Goal: Find specific fact: Find specific fact

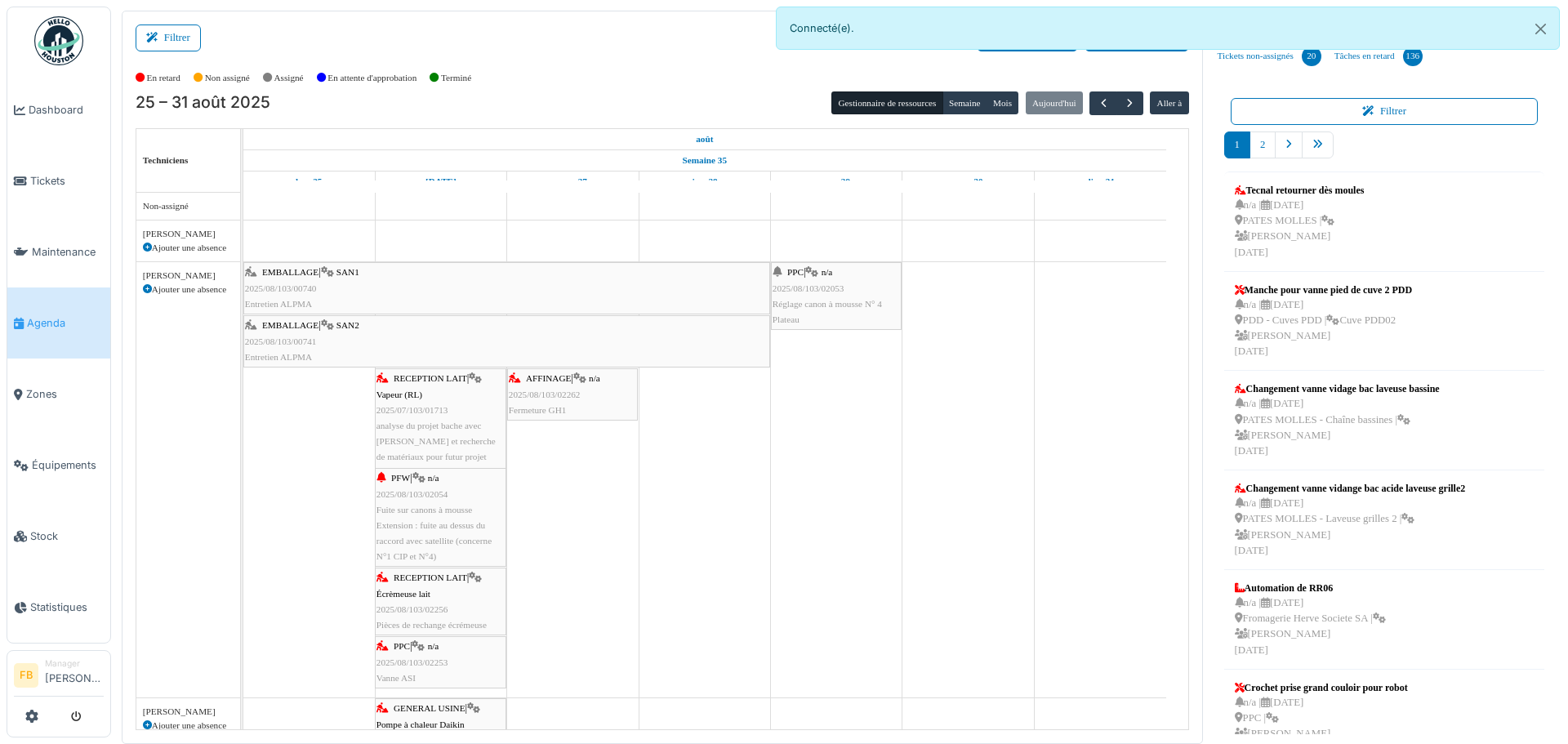
scroll to position [1224, 0]
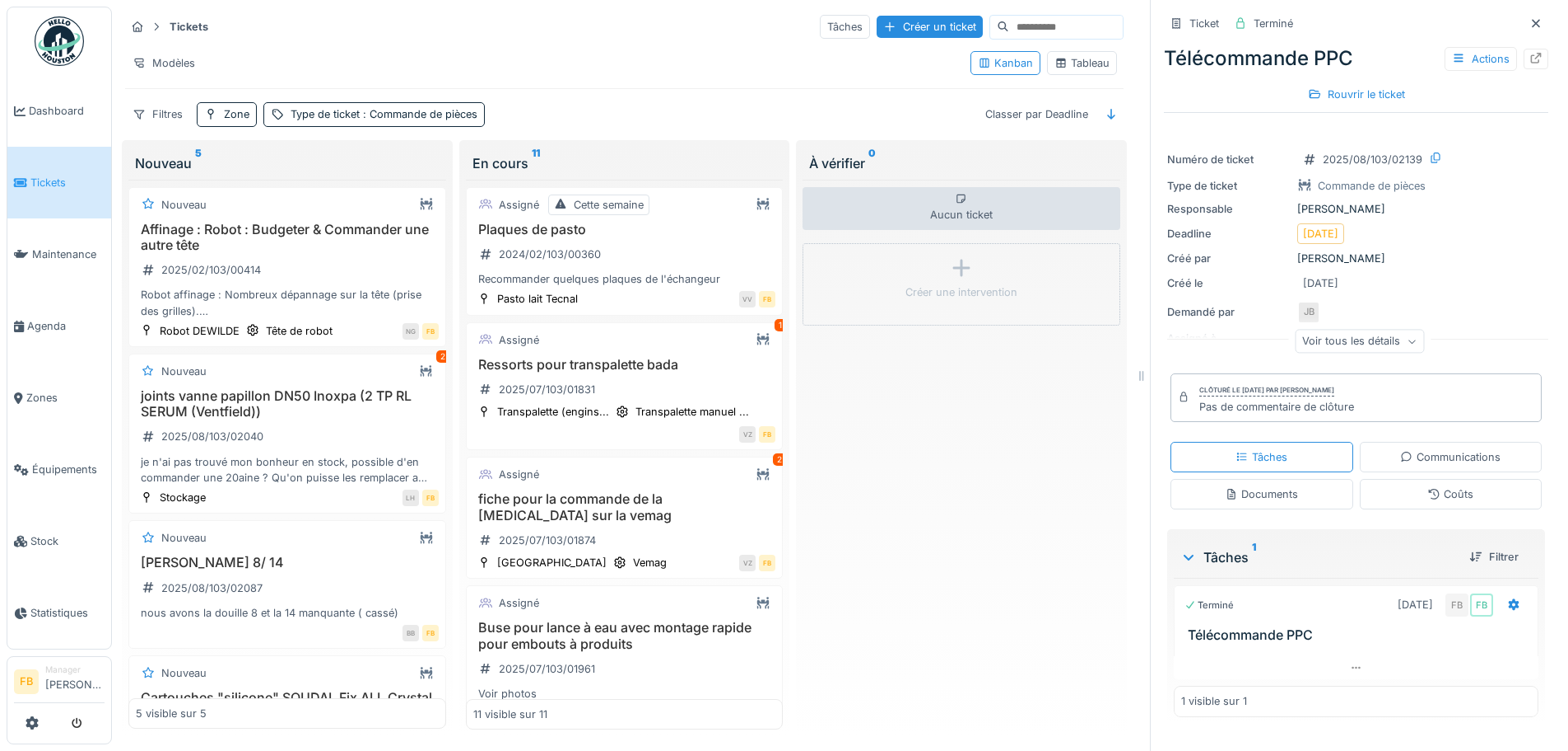
scroll to position [287, 0]
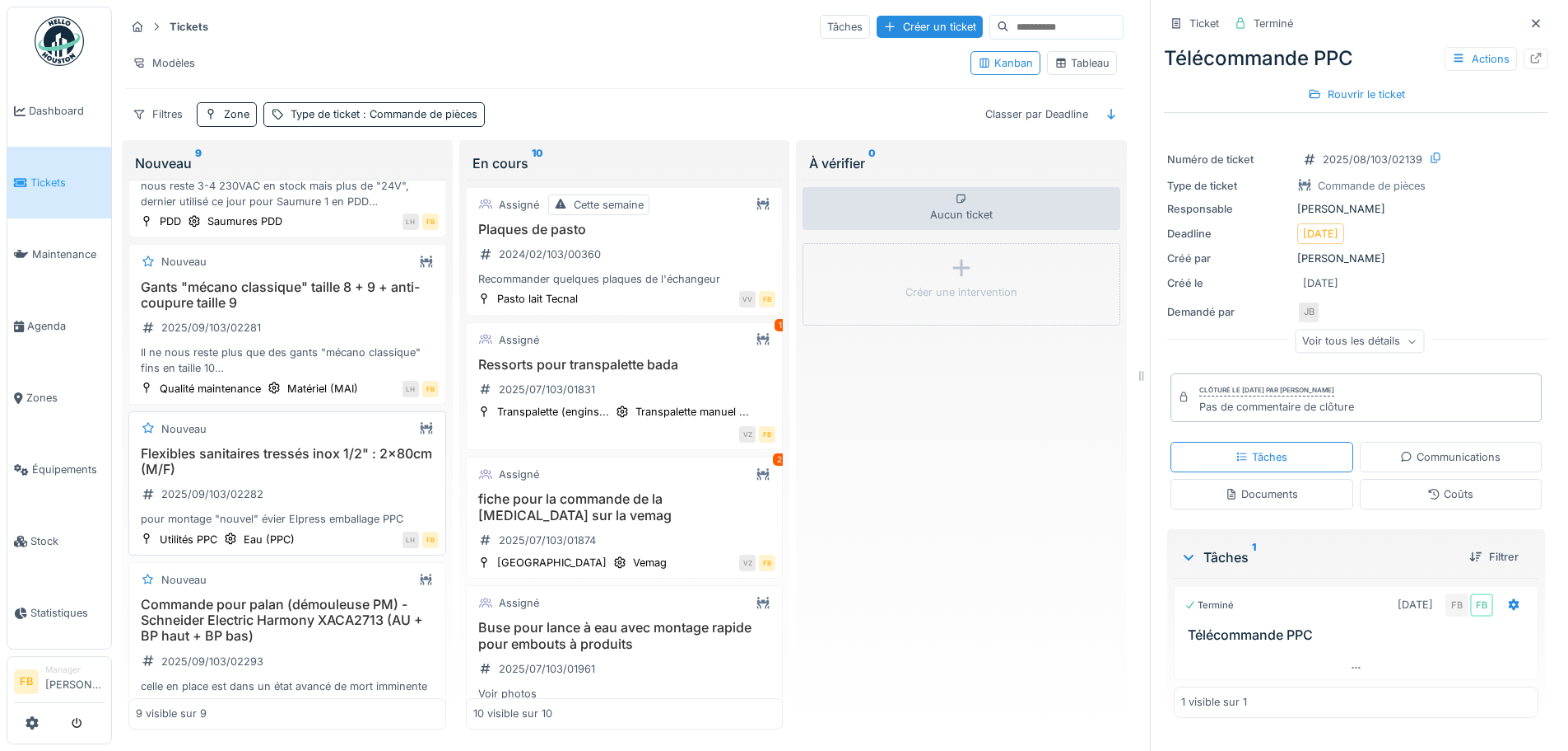
scroll to position [646, 0]
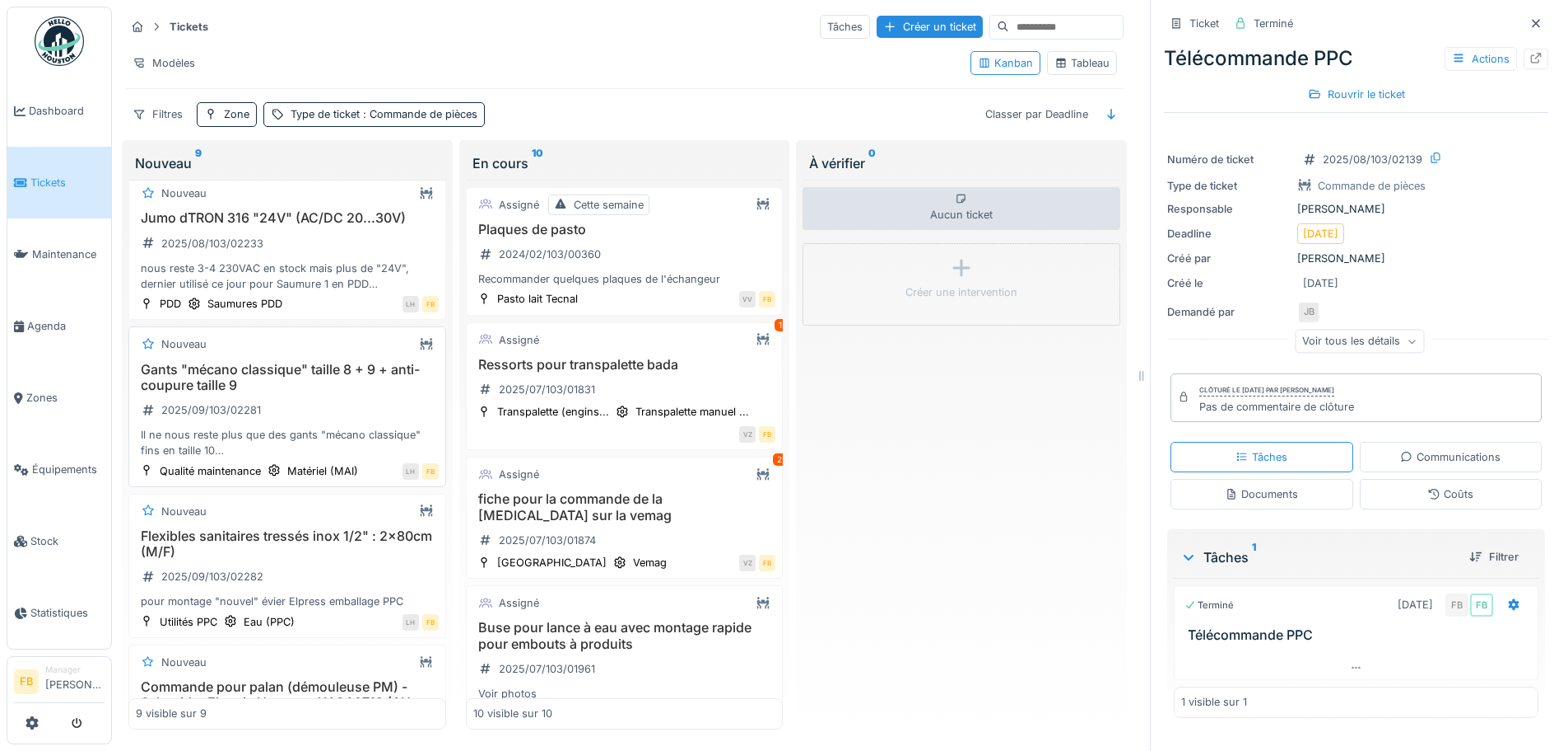
click at [253, 372] on h3 "Gants "mécano classique" taille 8 + 9 + anti-coupure taille 9" at bounding box center [287, 377] width 303 height 31
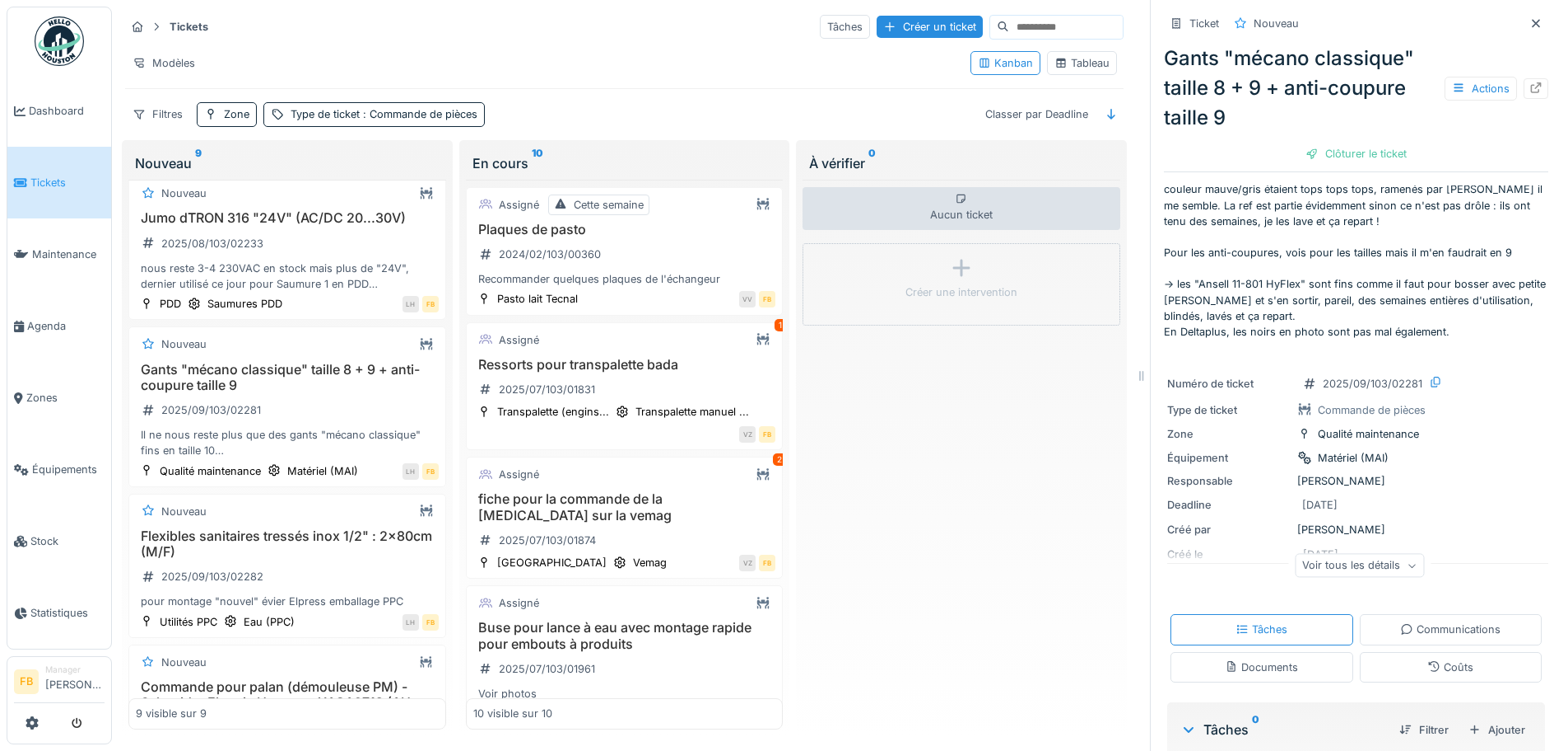
scroll to position [88, 0]
click at [1524, 78] on div at bounding box center [1536, 88] width 25 height 21
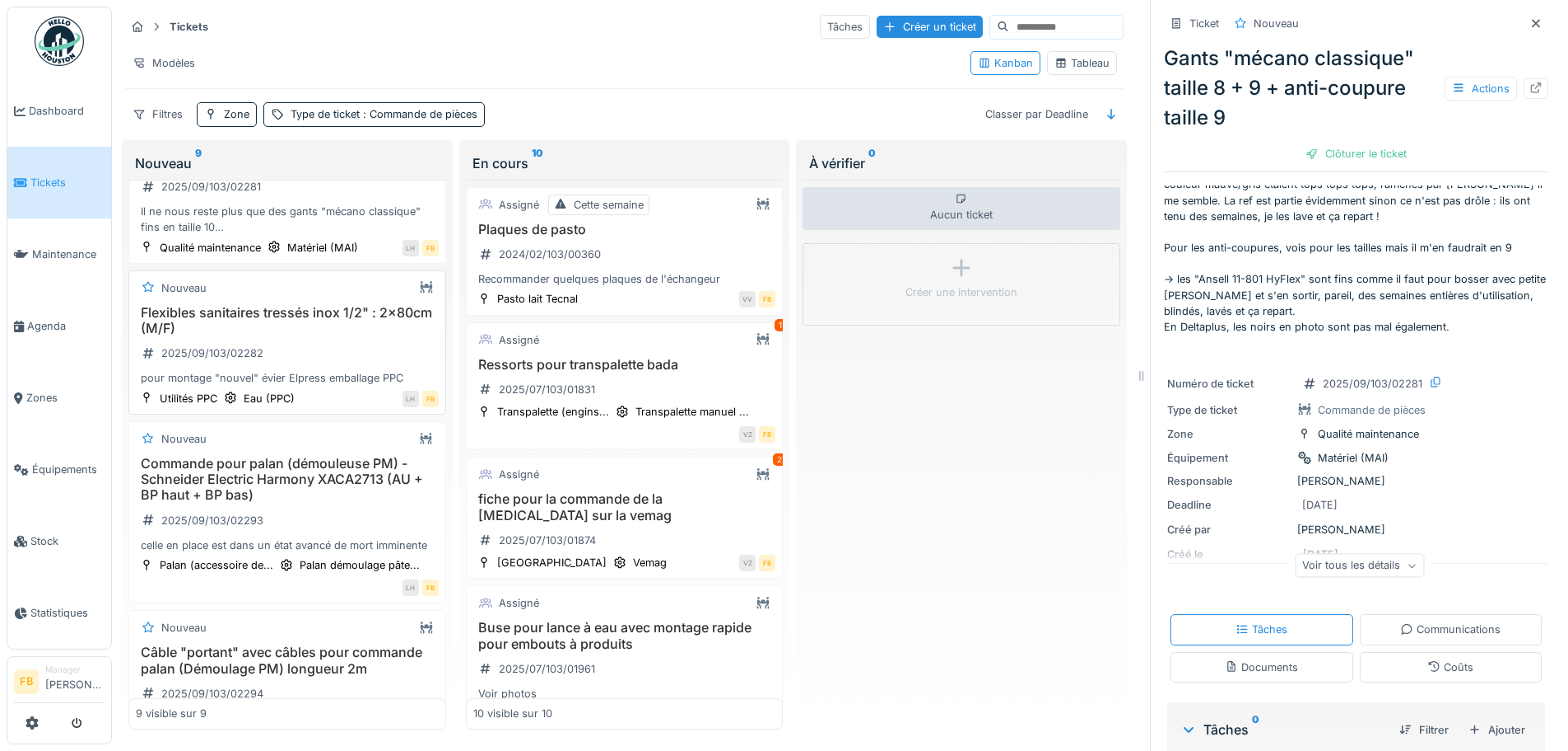
scroll to position [1058, 0]
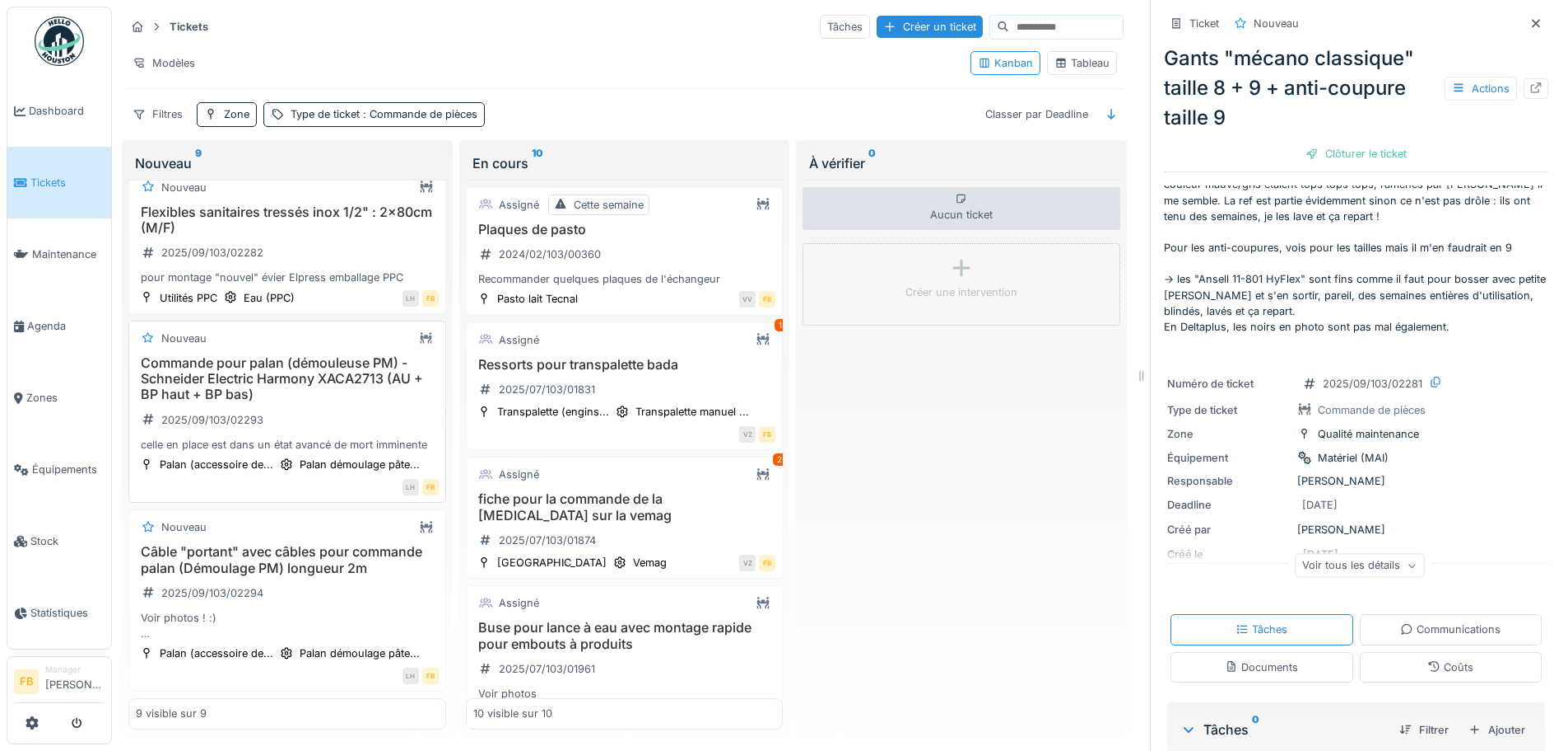
click at [299, 355] on h3 "Commande pour palan (démouleuse PM) - Schneider Electric Harmony XACA2713 (AU +…" at bounding box center [287, 379] width 303 height 48
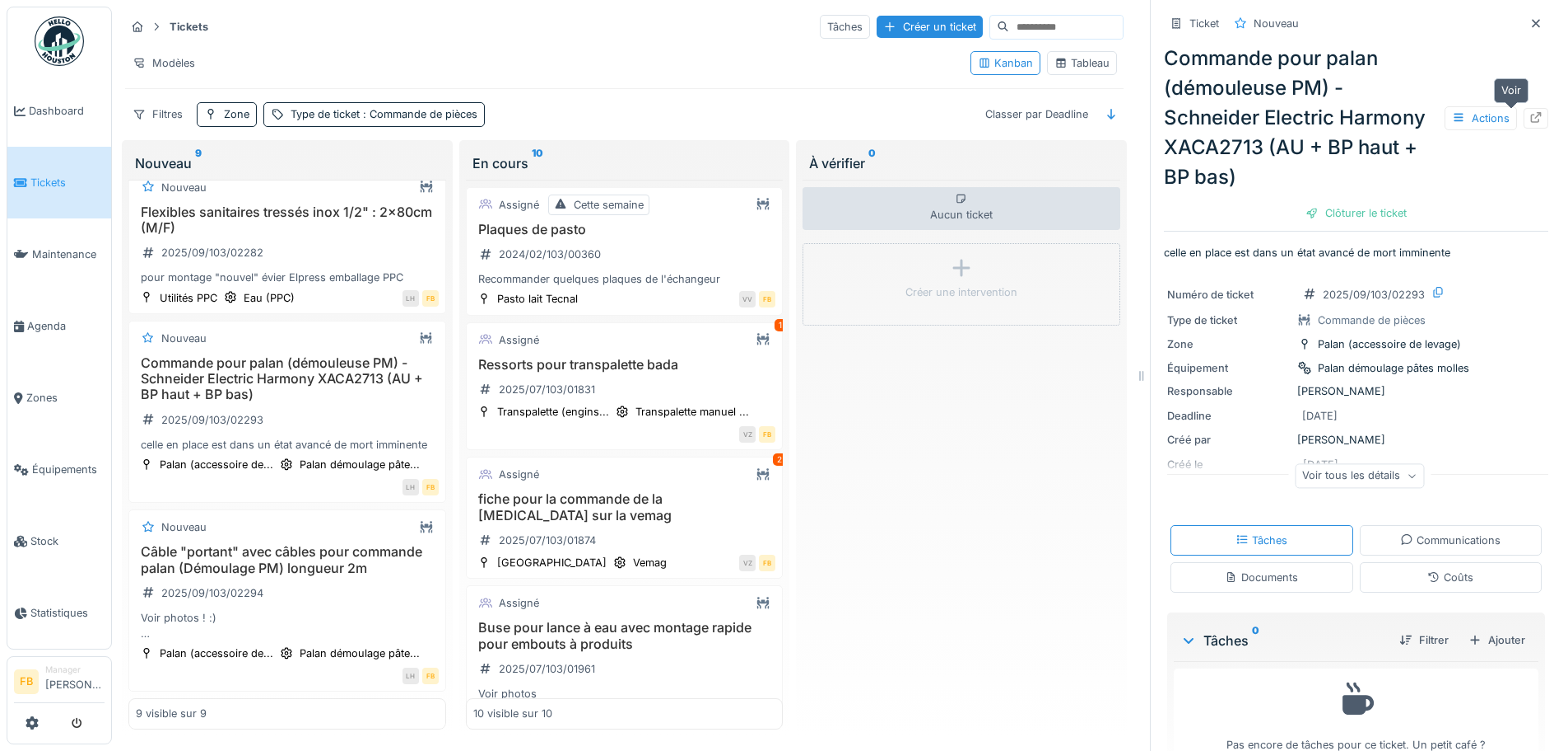
click at [1530, 112] on icon at bounding box center [1536, 117] width 13 height 11
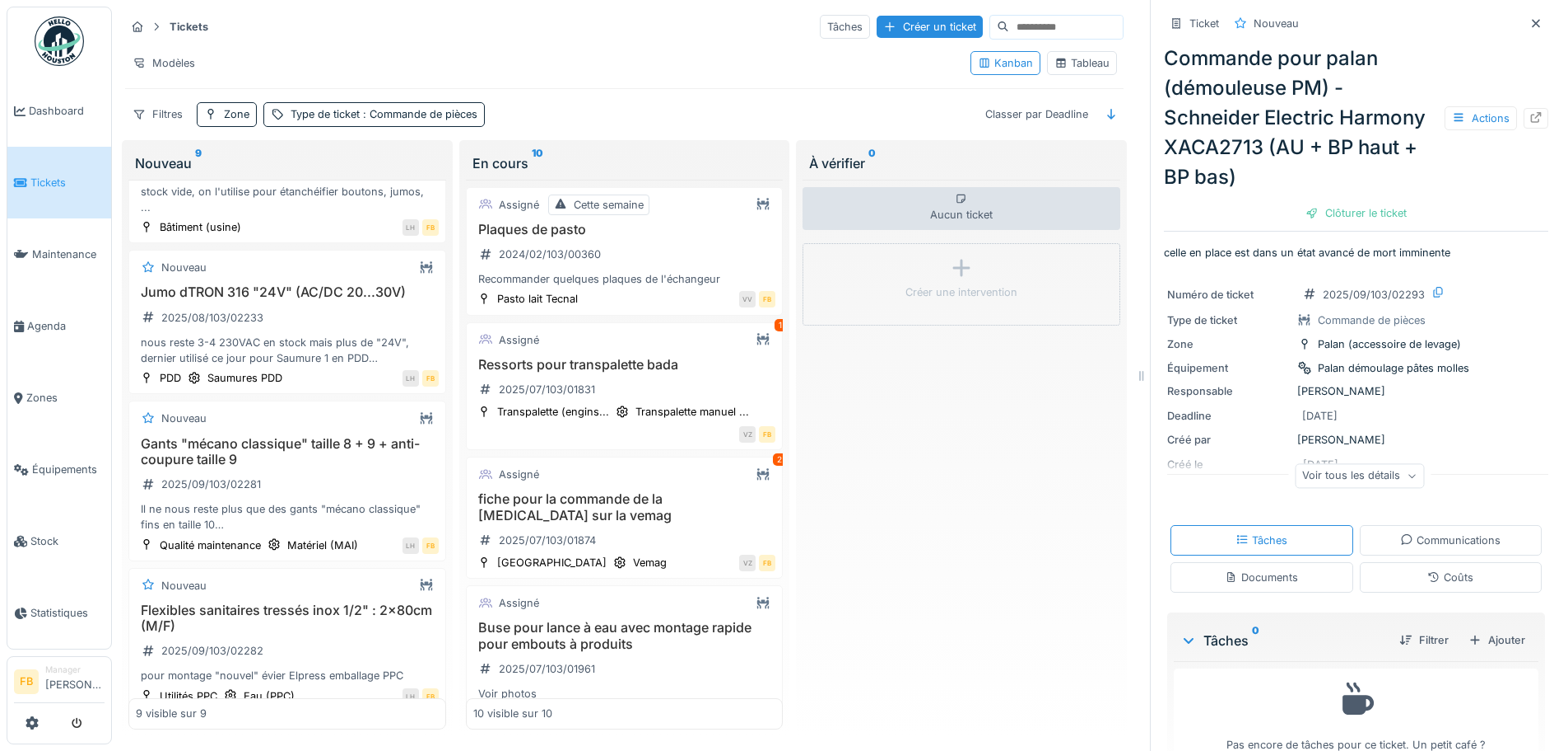
scroll to position [564, 0]
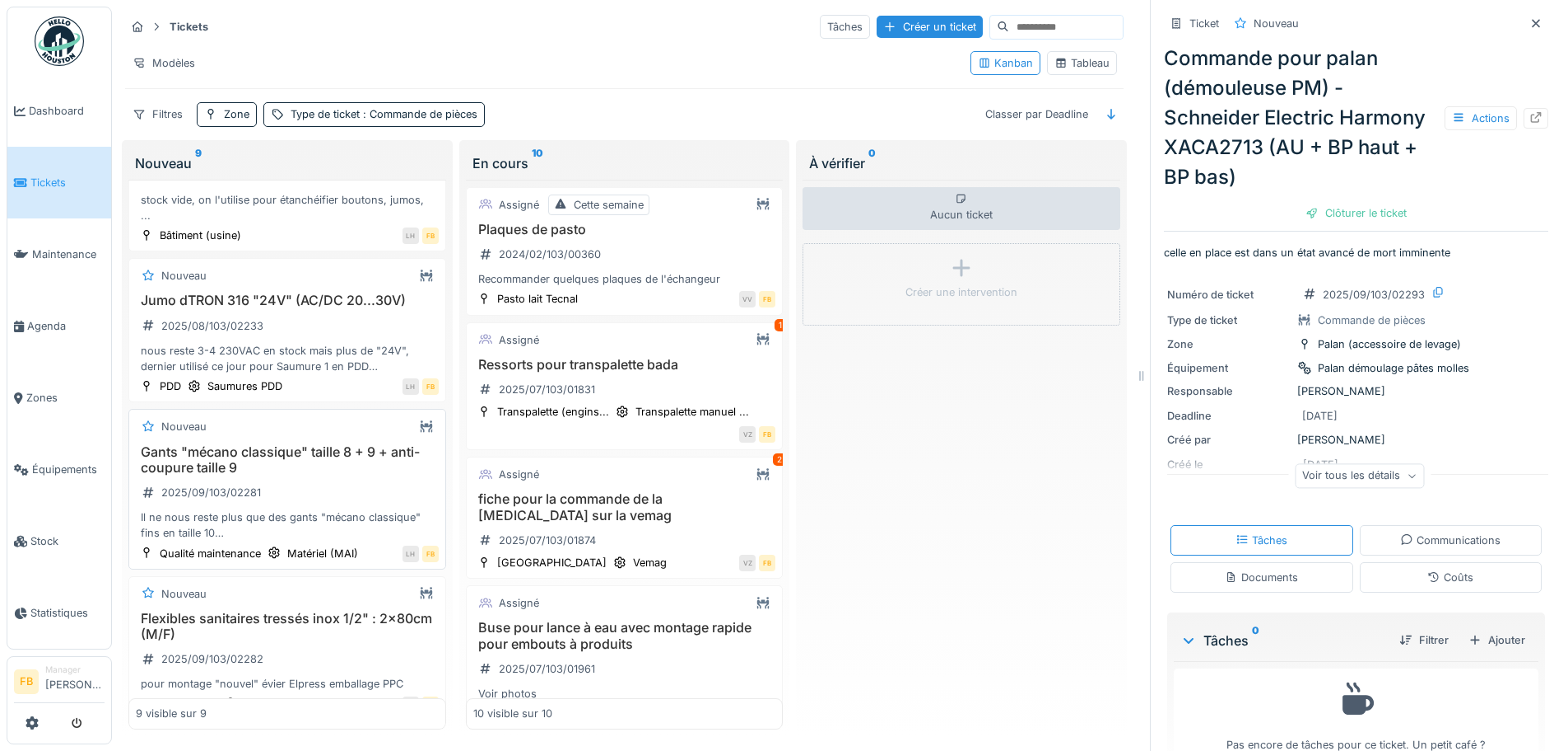
click at [222, 457] on h3 "Gants "mécano classique" taille 8 + 9 + anti-coupure taille 9" at bounding box center [287, 459] width 303 height 31
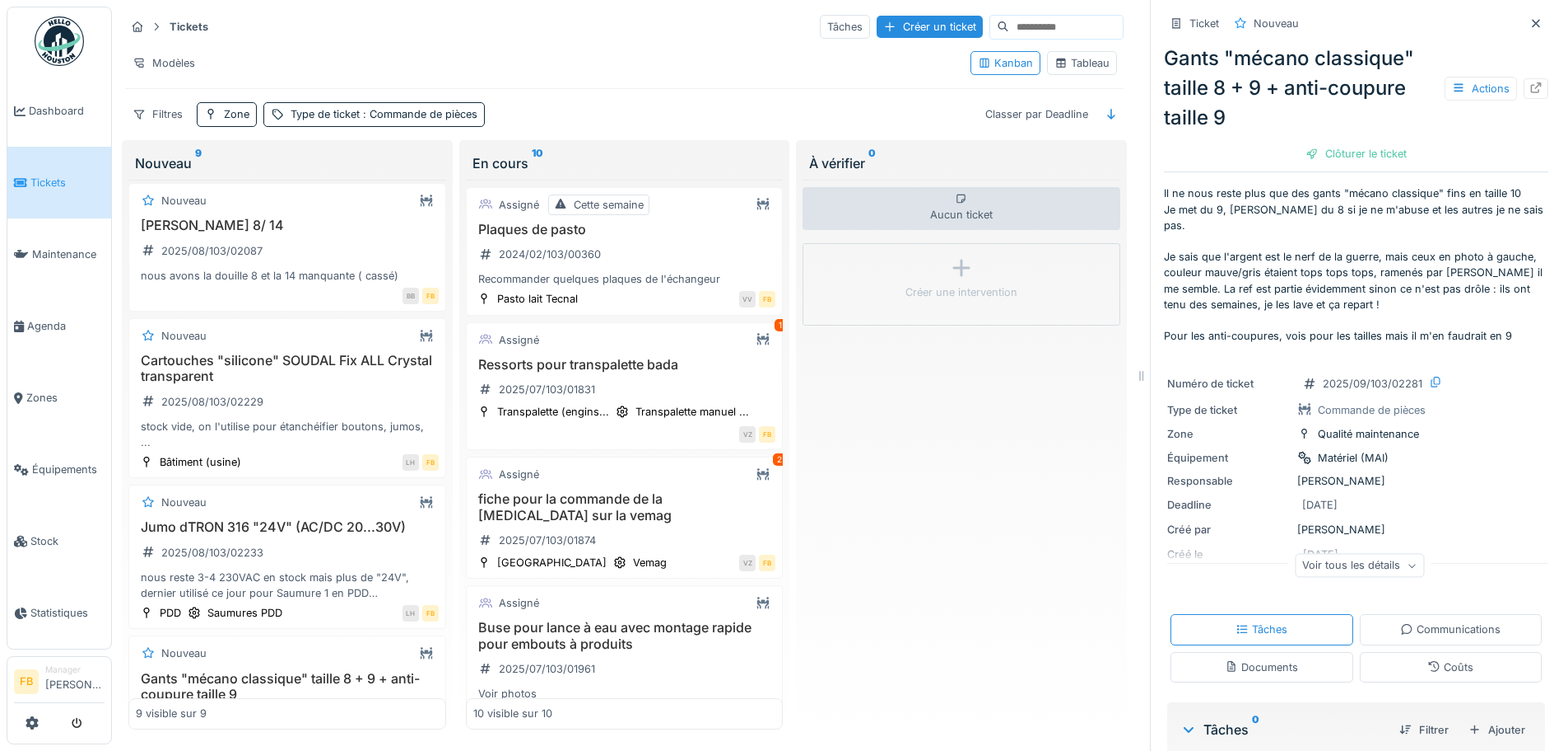
scroll to position [334, 0]
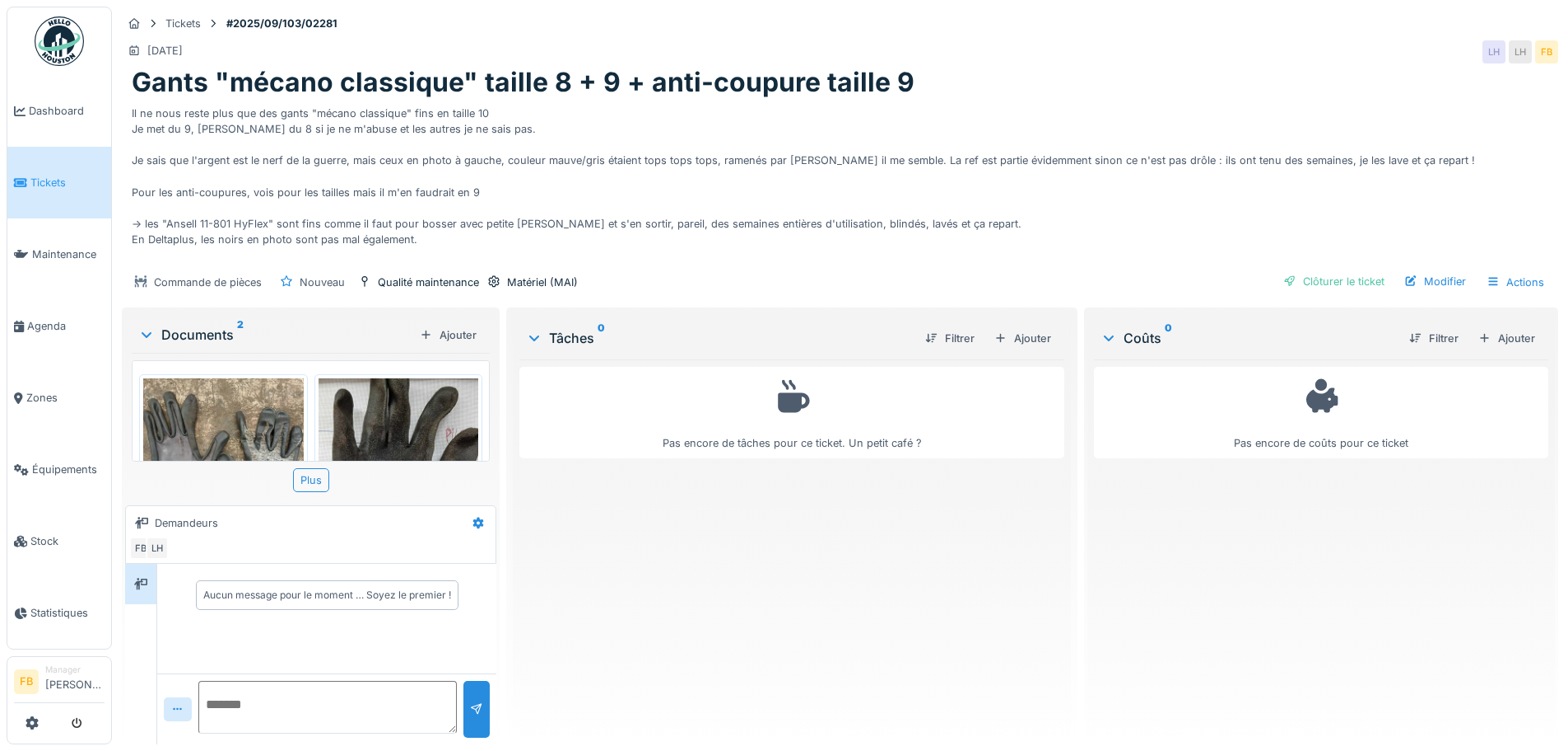
click at [248, 430] on img at bounding box center [223, 464] width 161 height 173
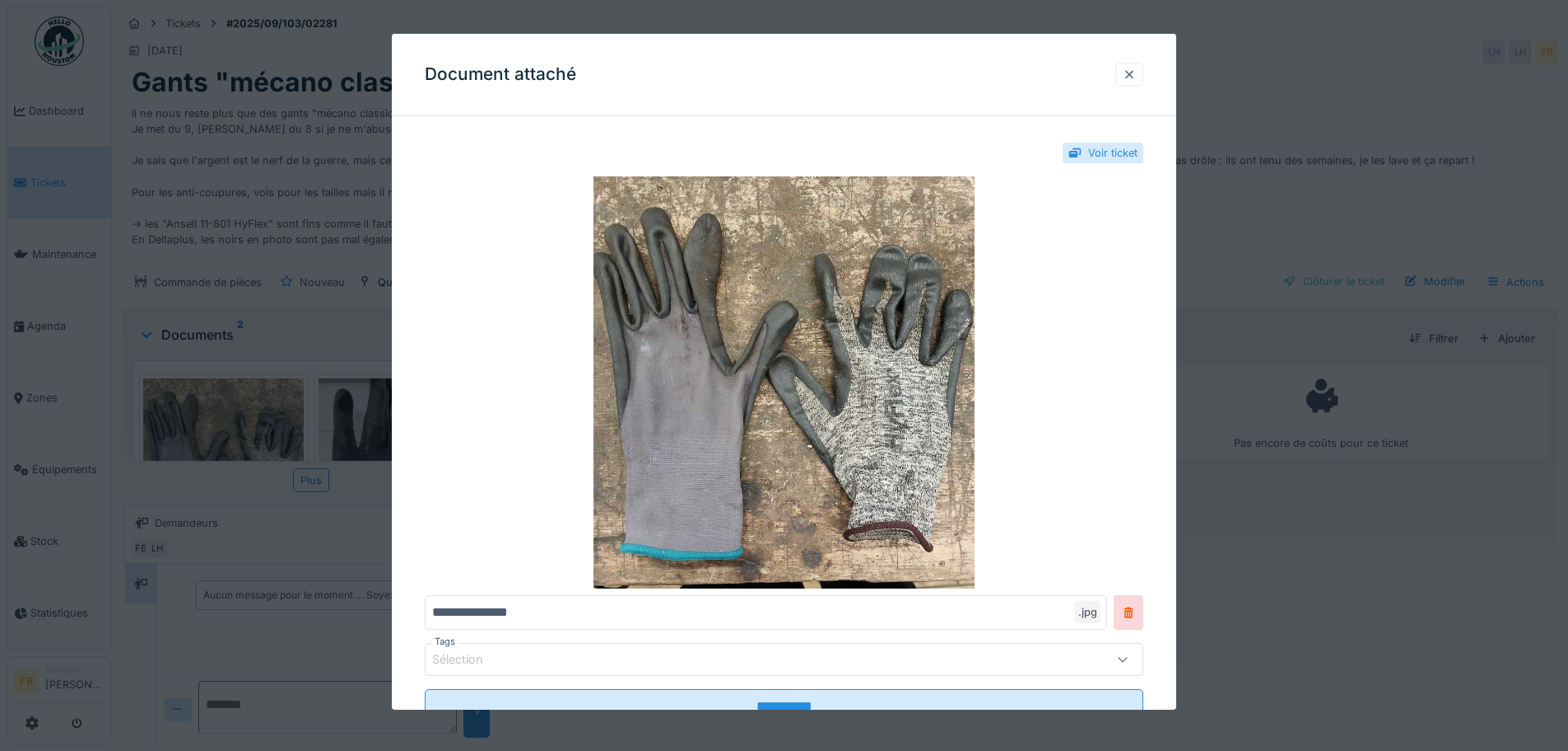
click at [1136, 72] on div at bounding box center [1129, 75] width 13 height 16
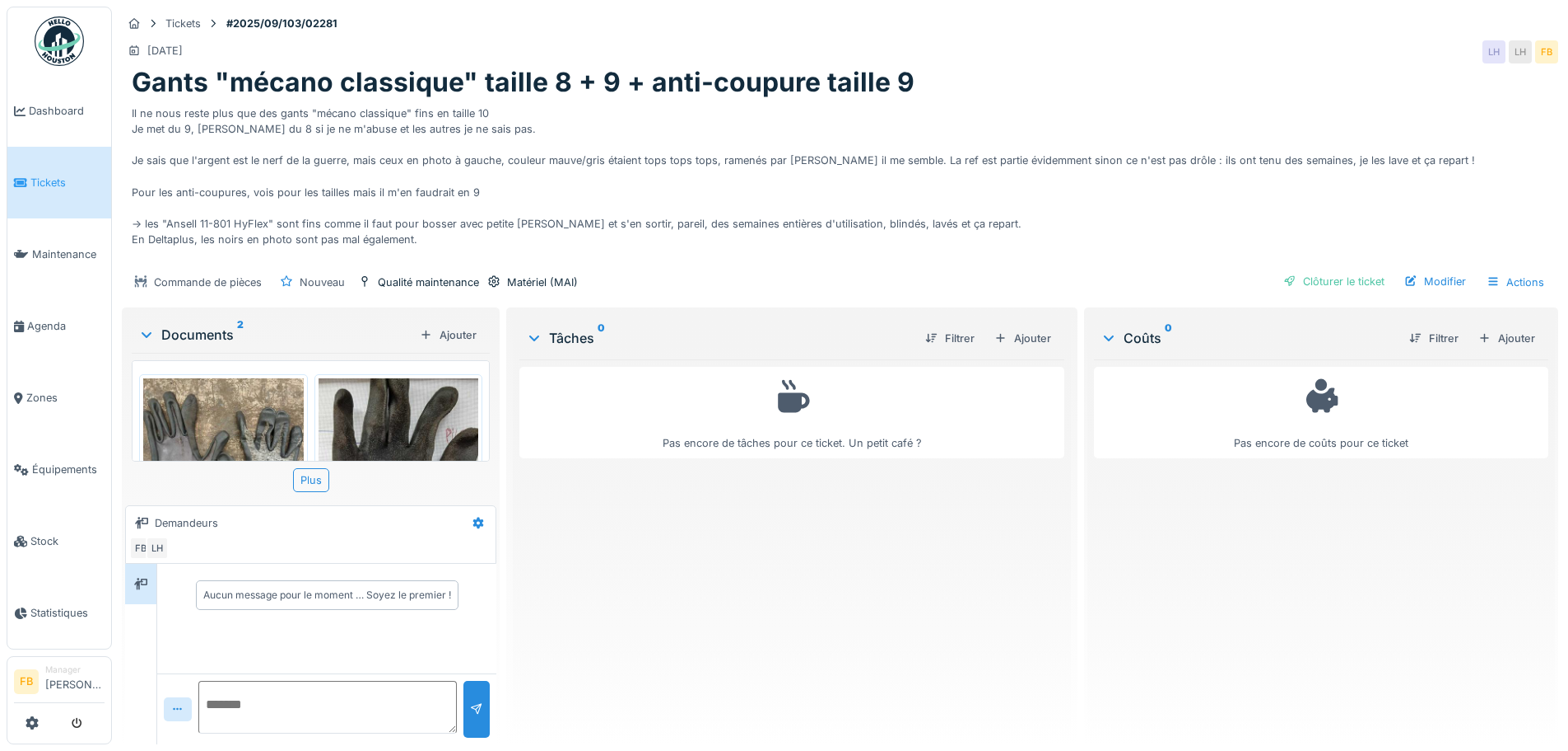
scroll to position [16, 0]
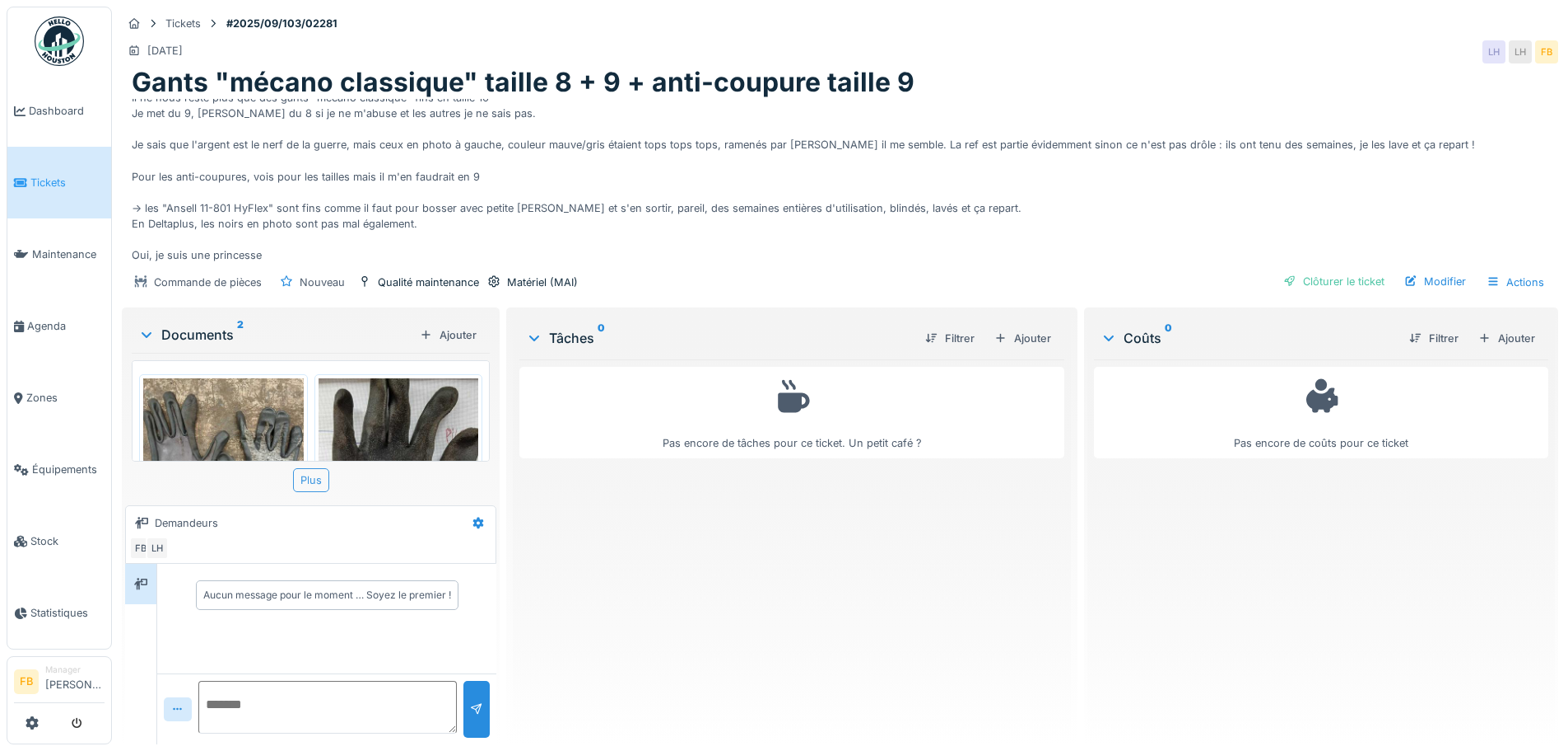
click at [311, 485] on div "Plus" at bounding box center [311, 480] width 36 height 24
click at [306, 470] on div "Plus" at bounding box center [311, 480] width 36 height 24
click at [246, 410] on img at bounding box center [223, 464] width 161 height 173
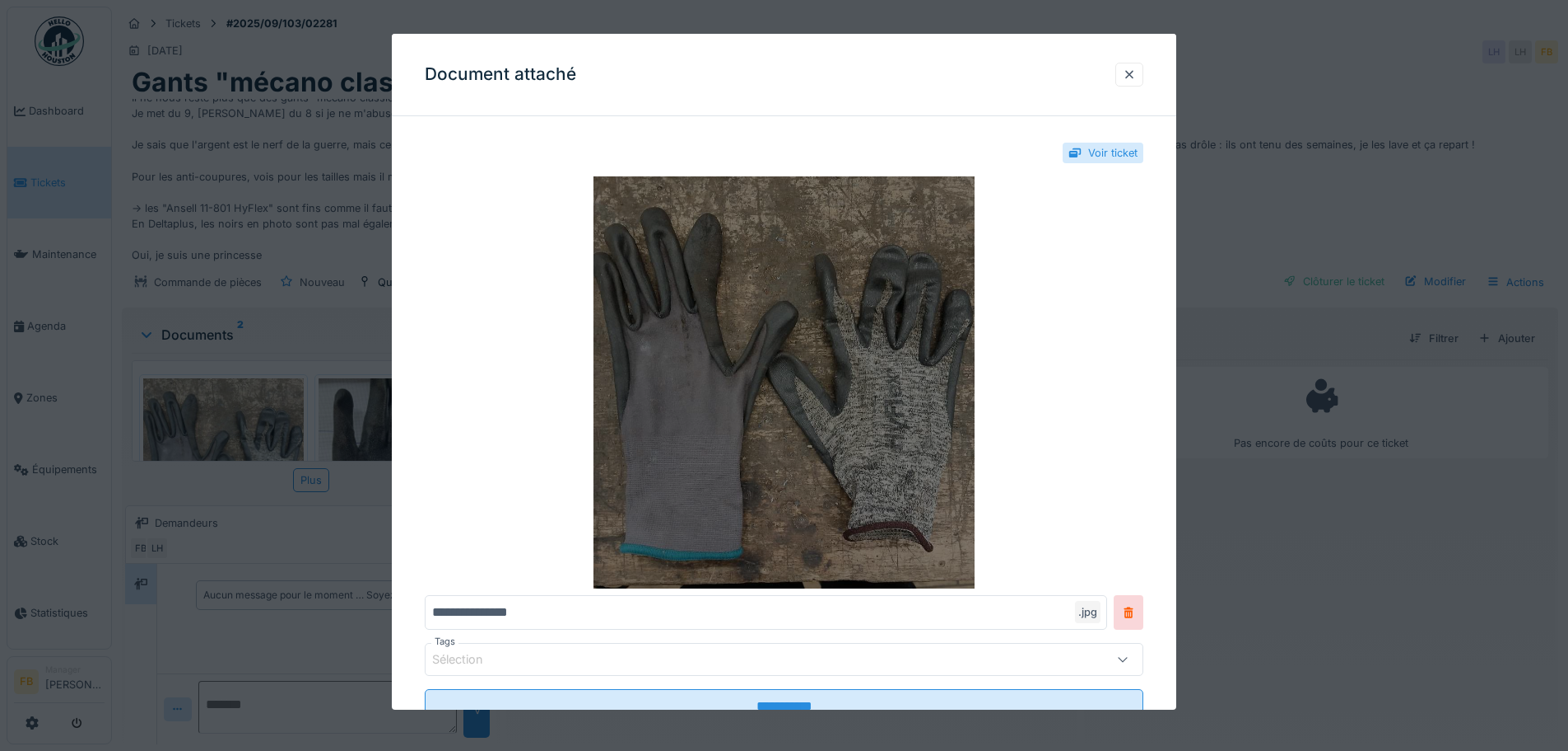
click at [748, 447] on img at bounding box center [784, 382] width 719 height 412
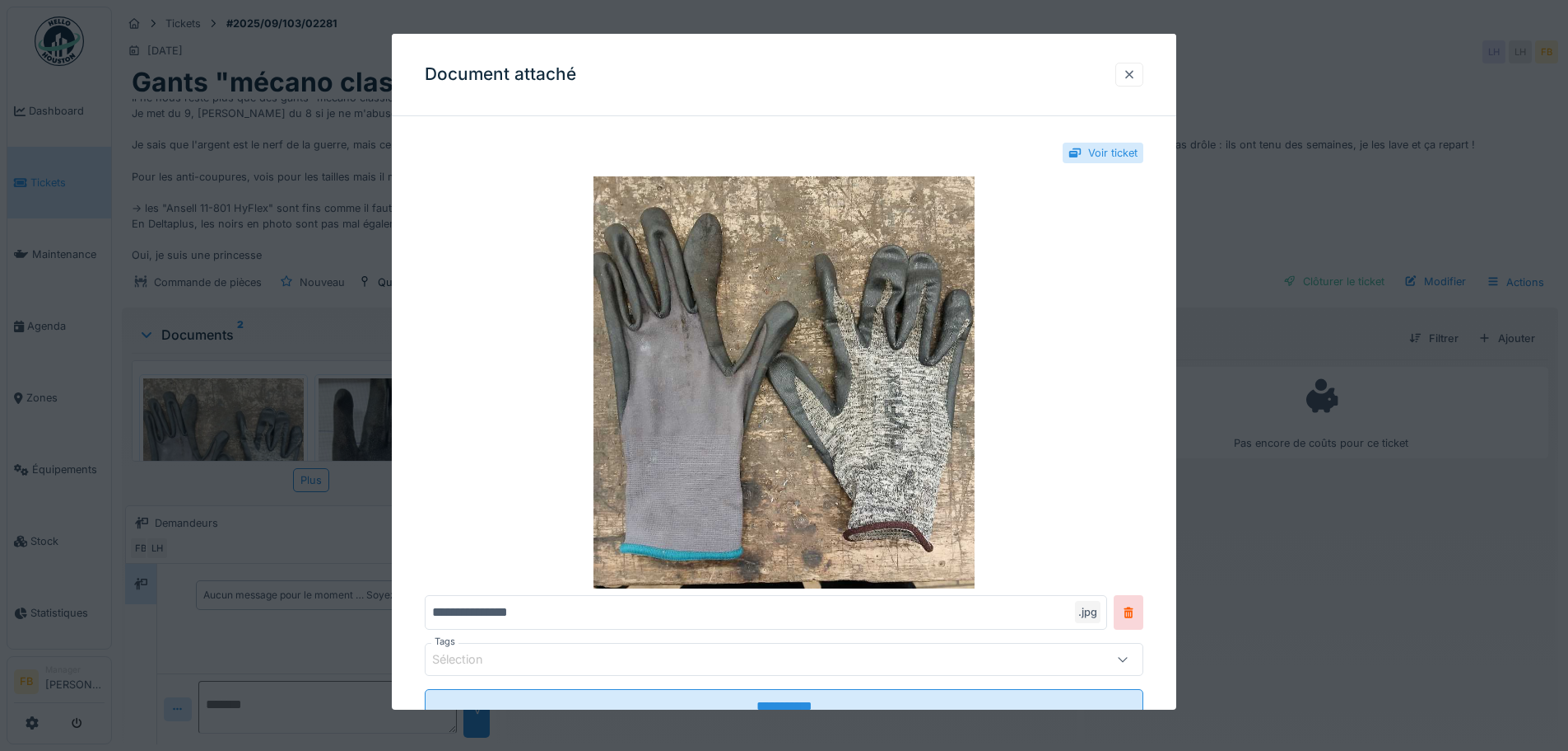
click at [1136, 75] on div at bounding box center [1129, 75] width 13 height 16
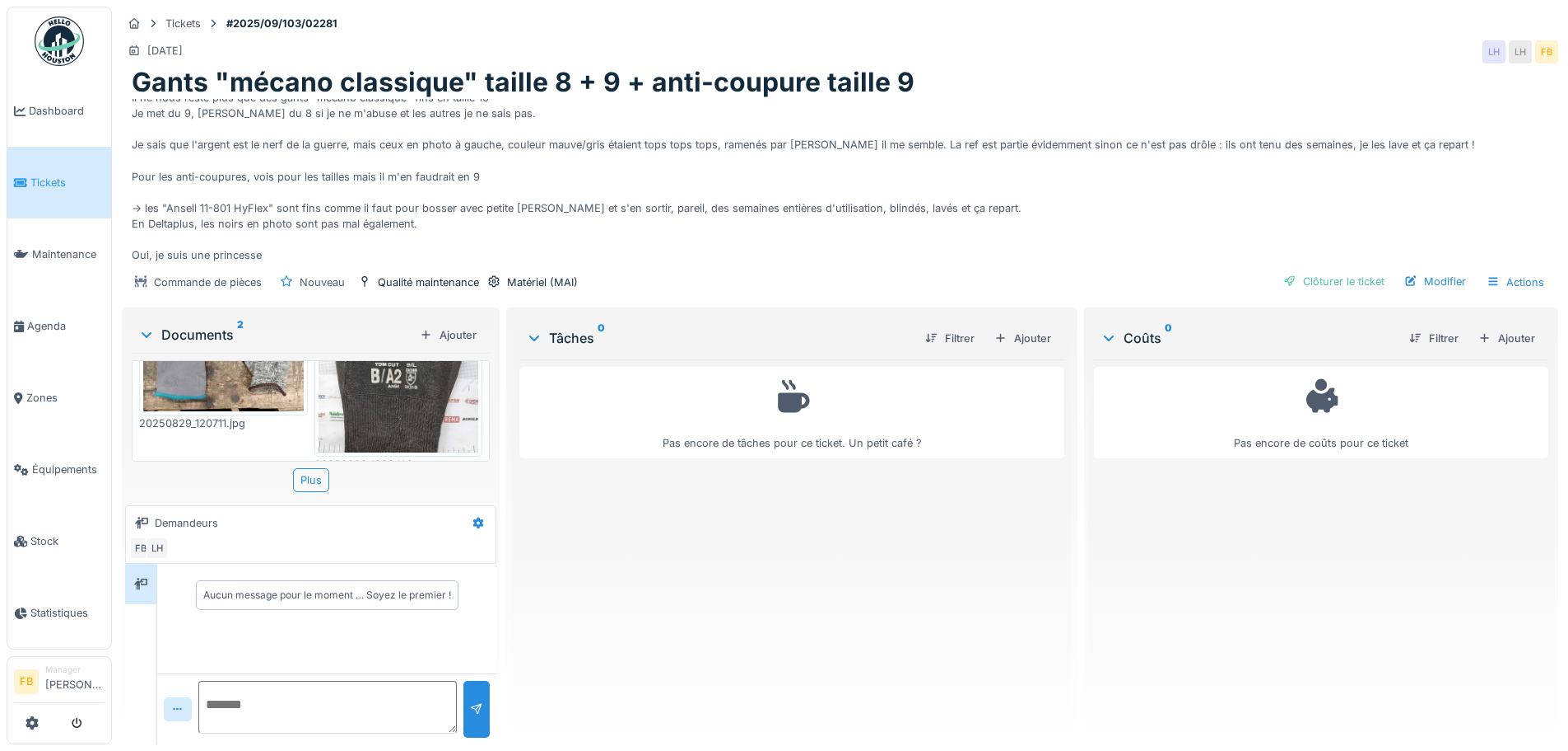
scroll to position [154, 0]
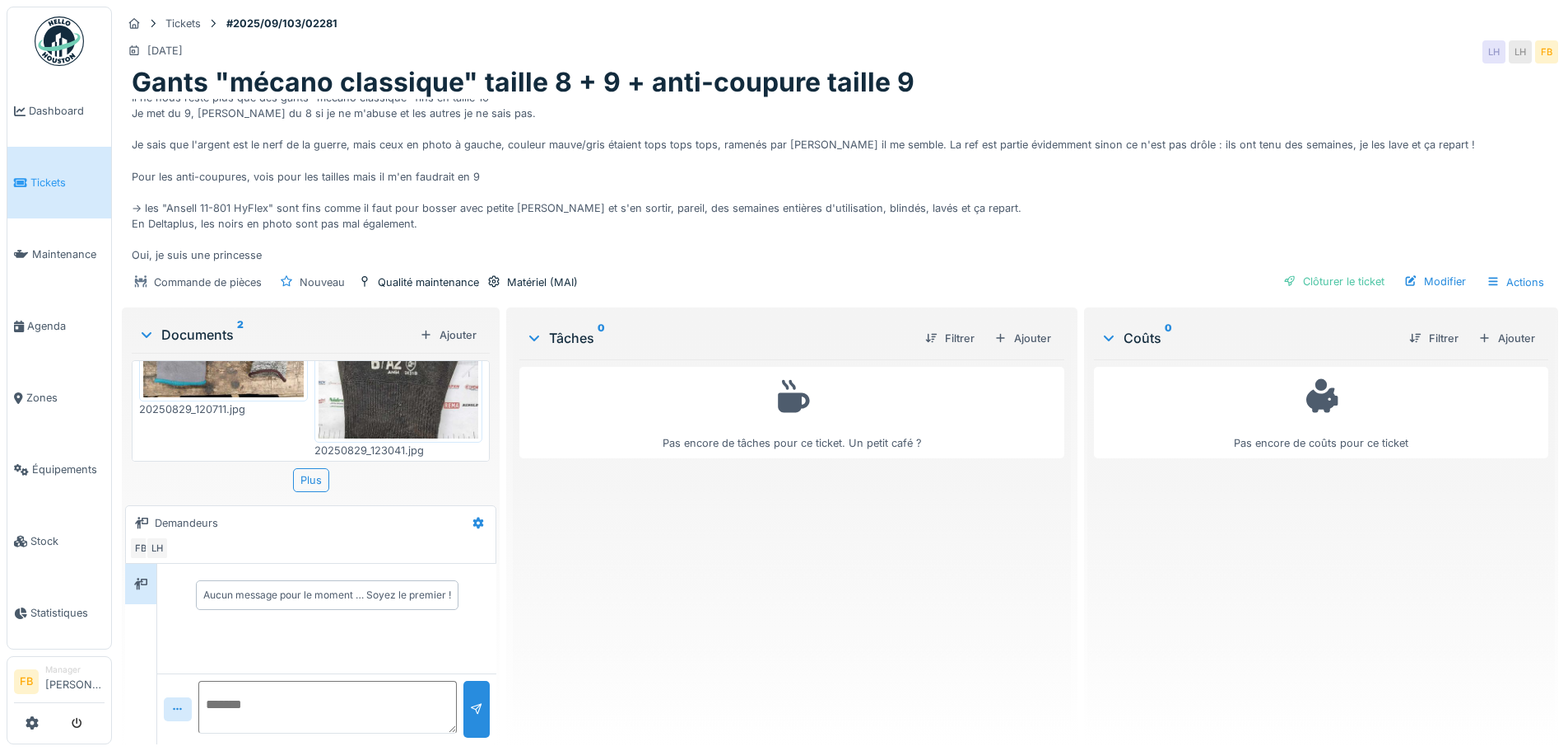
click at [403, 392] on img at bounding box center [399, 331] width 161 height 214
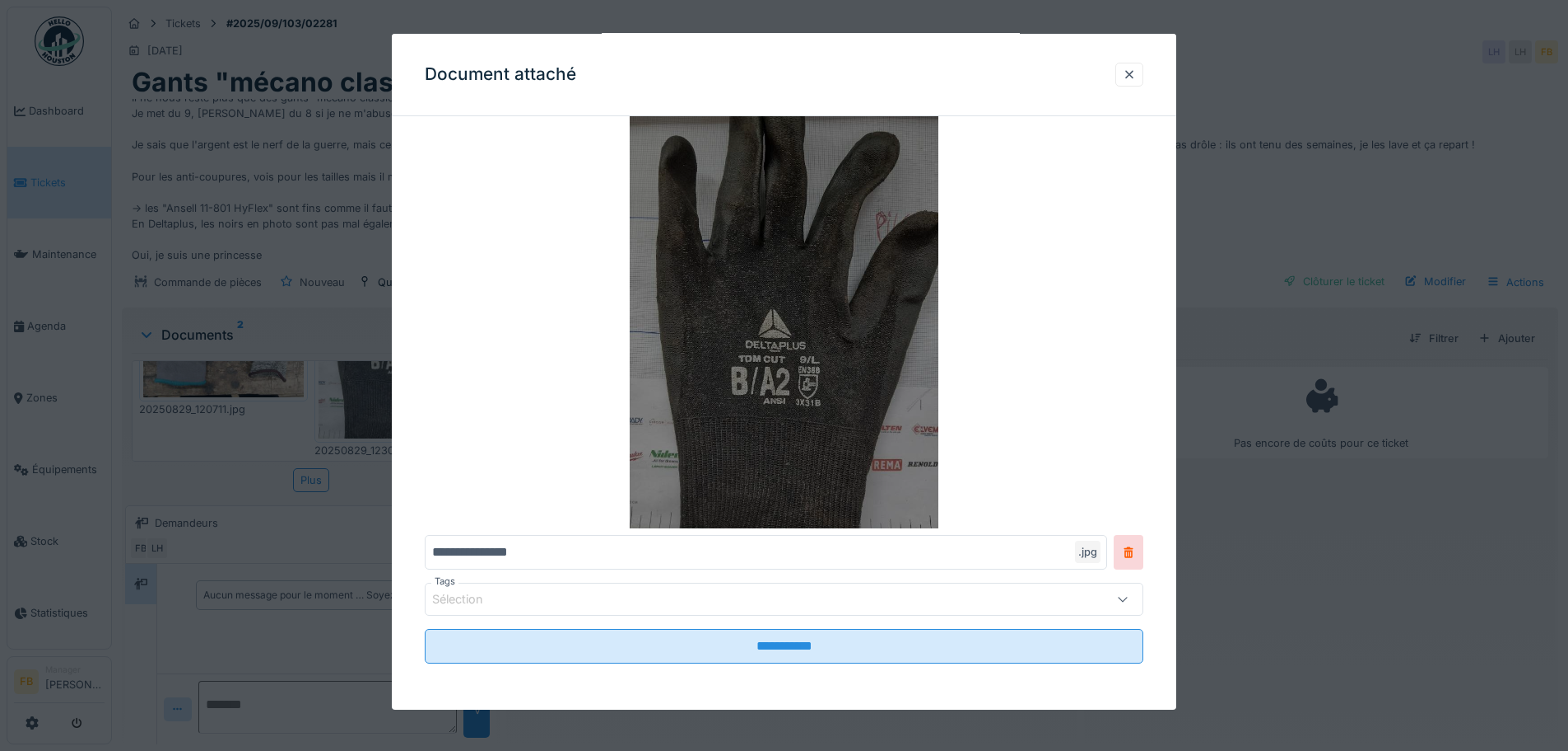
scroll to position [12, 0]
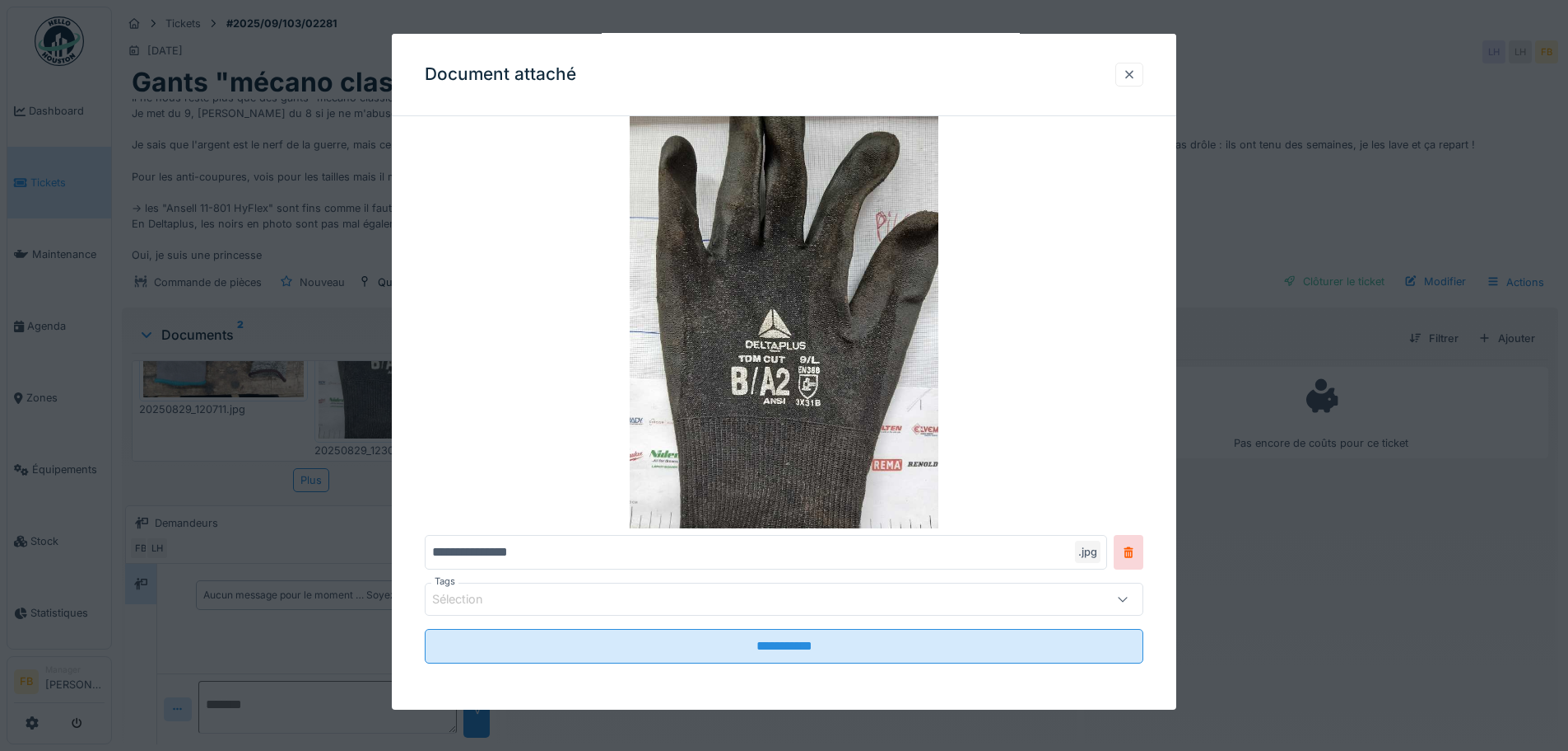
click at [1142, 67] on div at bounding box center [1129, 75] width 28 height 24
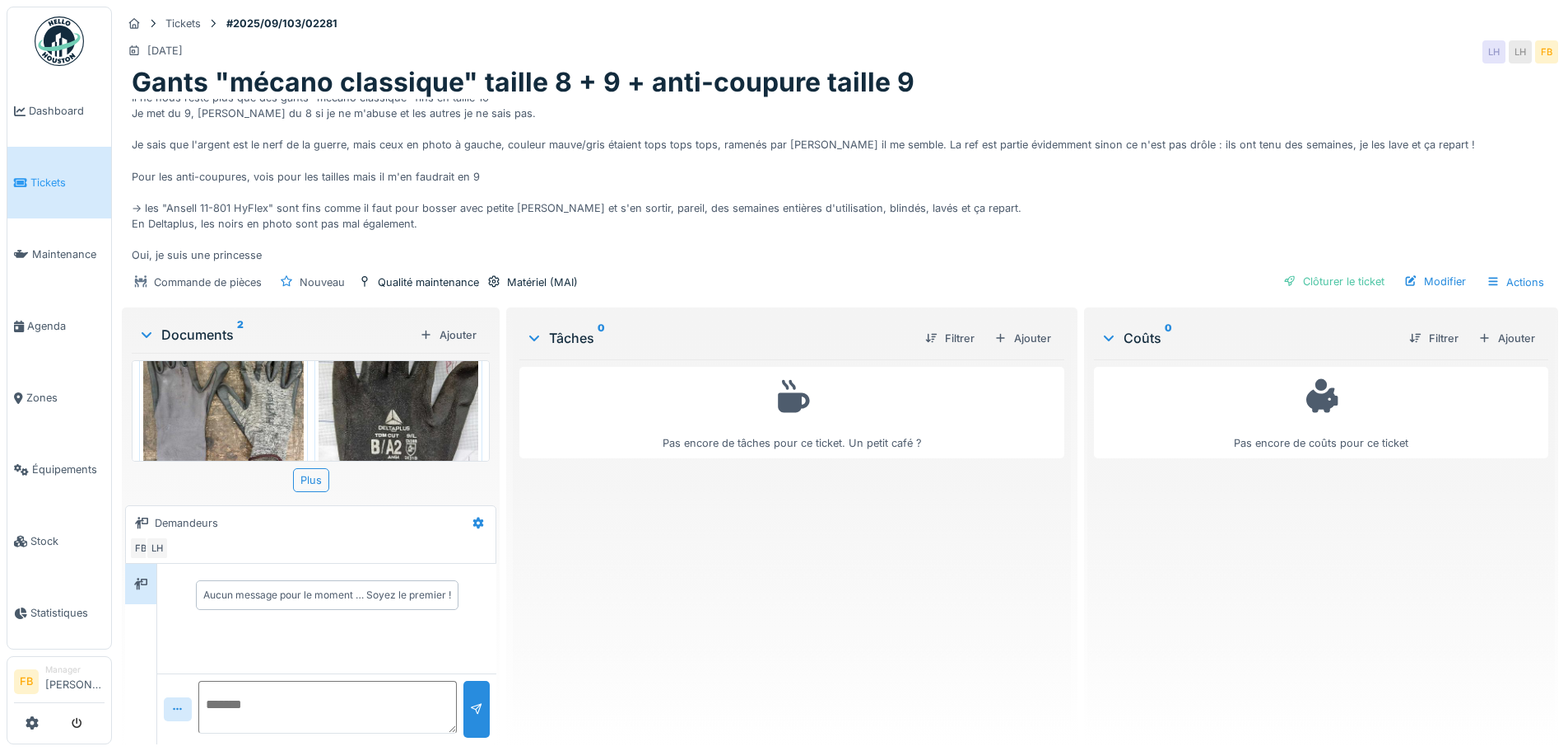
scroll to position [154, 0]
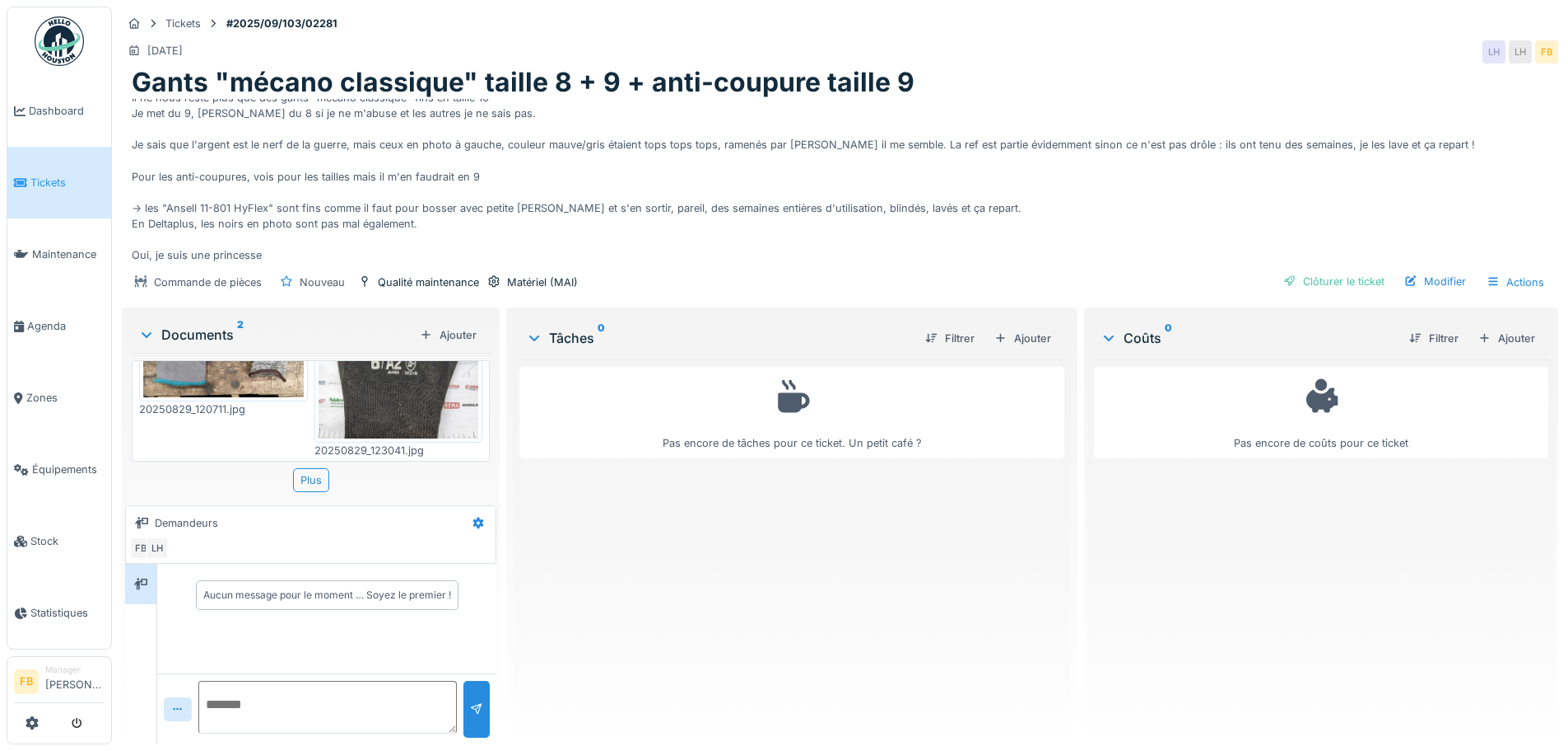
click at [419, 379] on img at bounding box center [399, 331] width 161 height 214
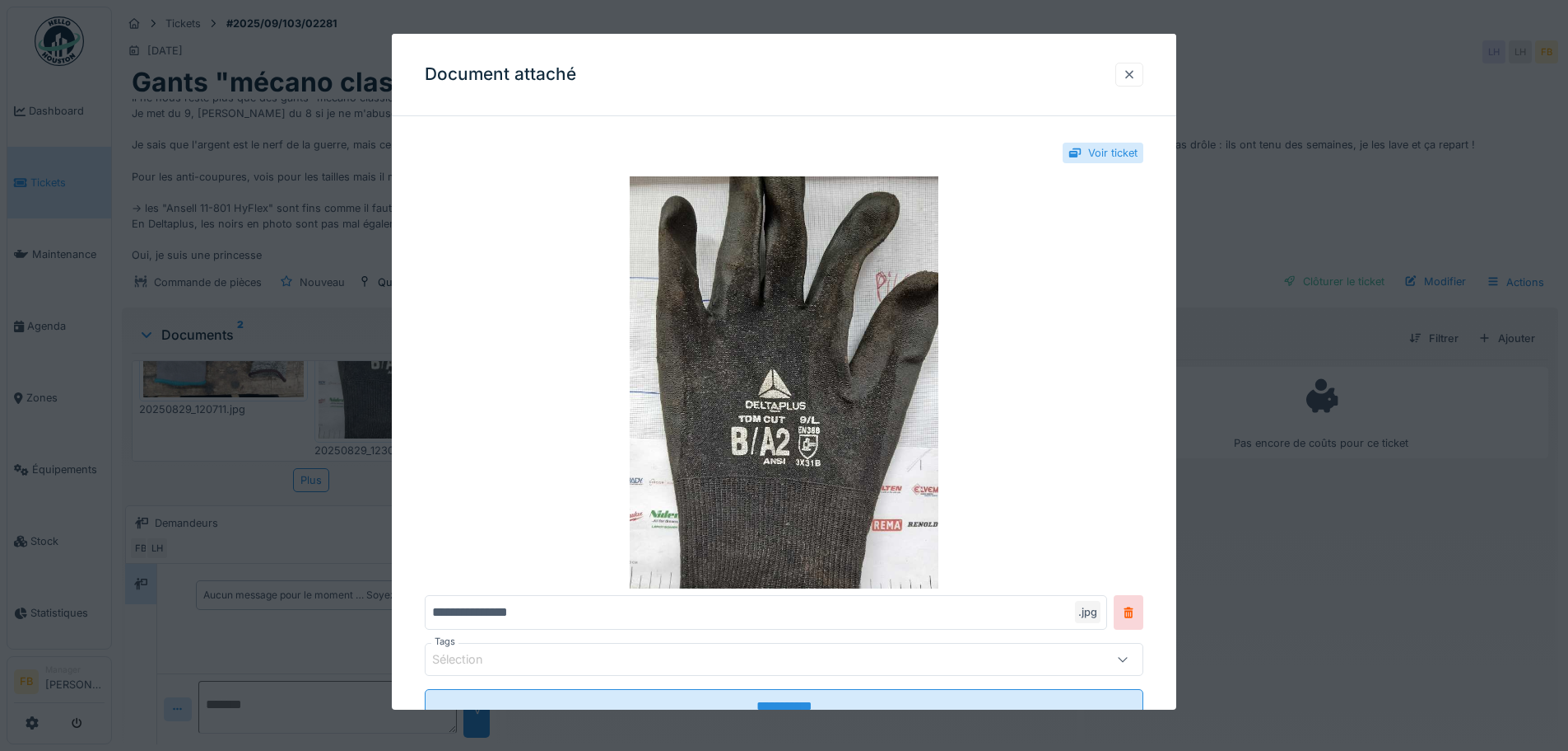
click at [1132, 76] on div at bounding box center [1129, 75] width 13 height 16
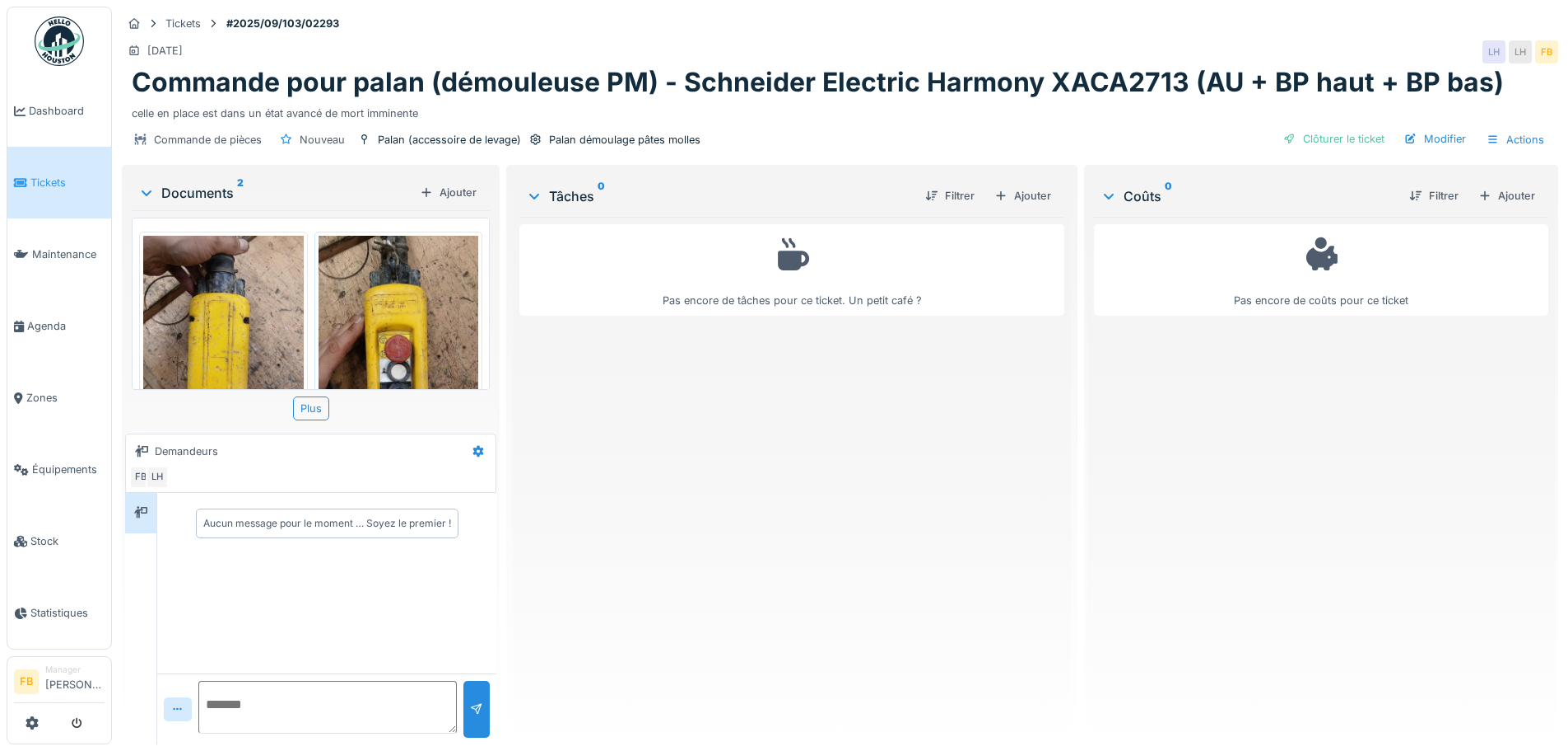
click at [205, 305] on img at bounding box center [223, 343] width 161 height 214
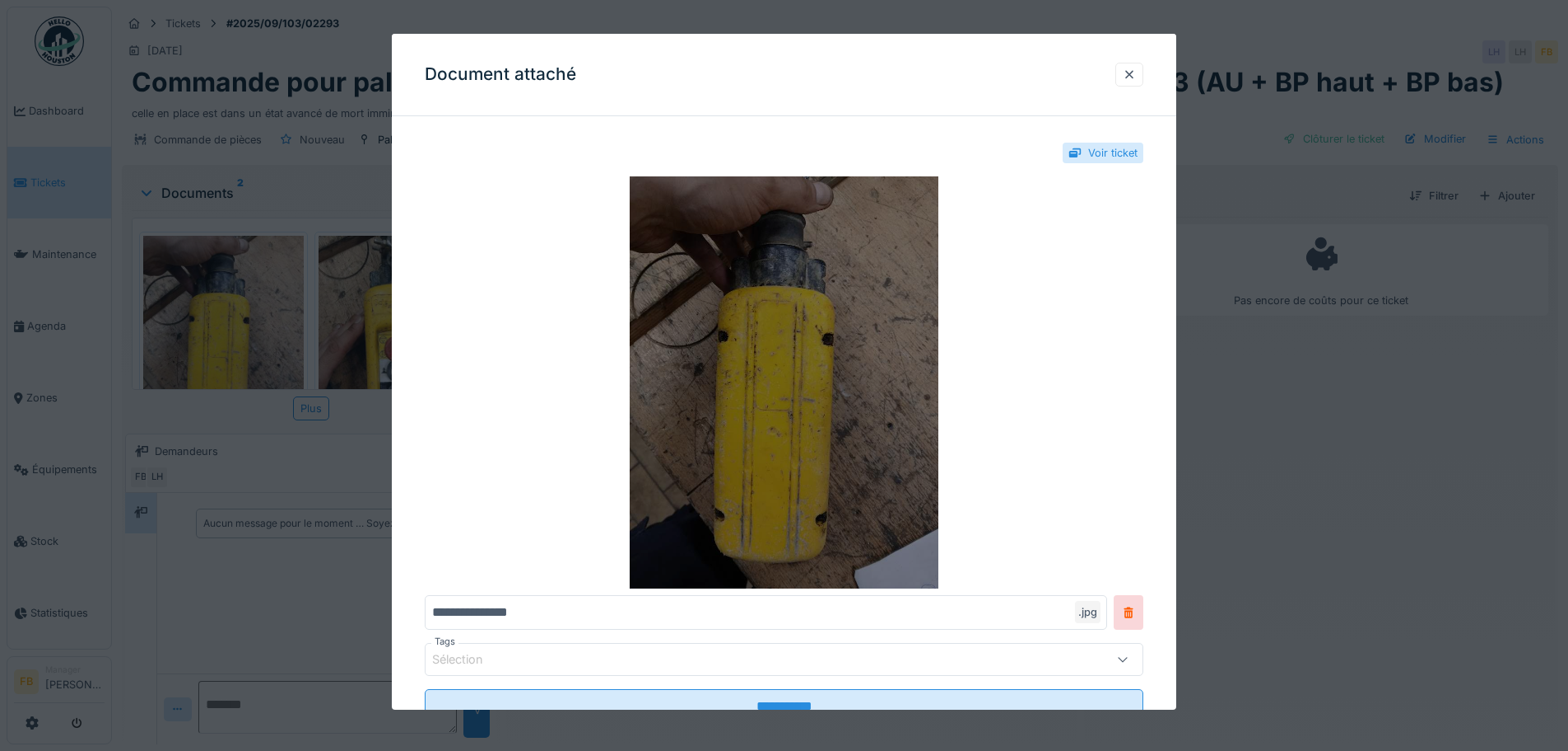
click at [787, 389] on img at bounding box center [784, 382] width 719 height 412
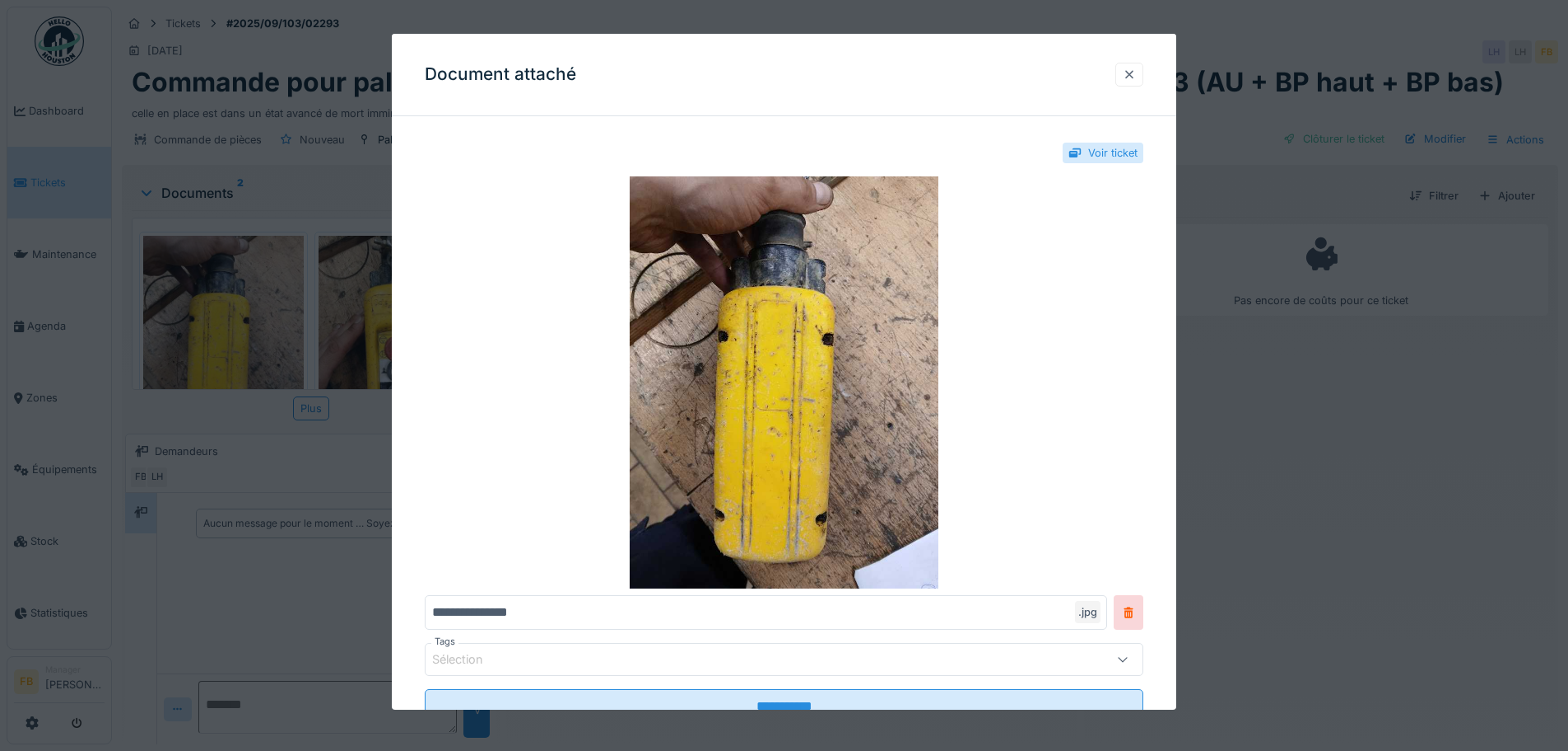
click at [1136, 76] on div at bounding box center [1129, 75] width 13 height 16
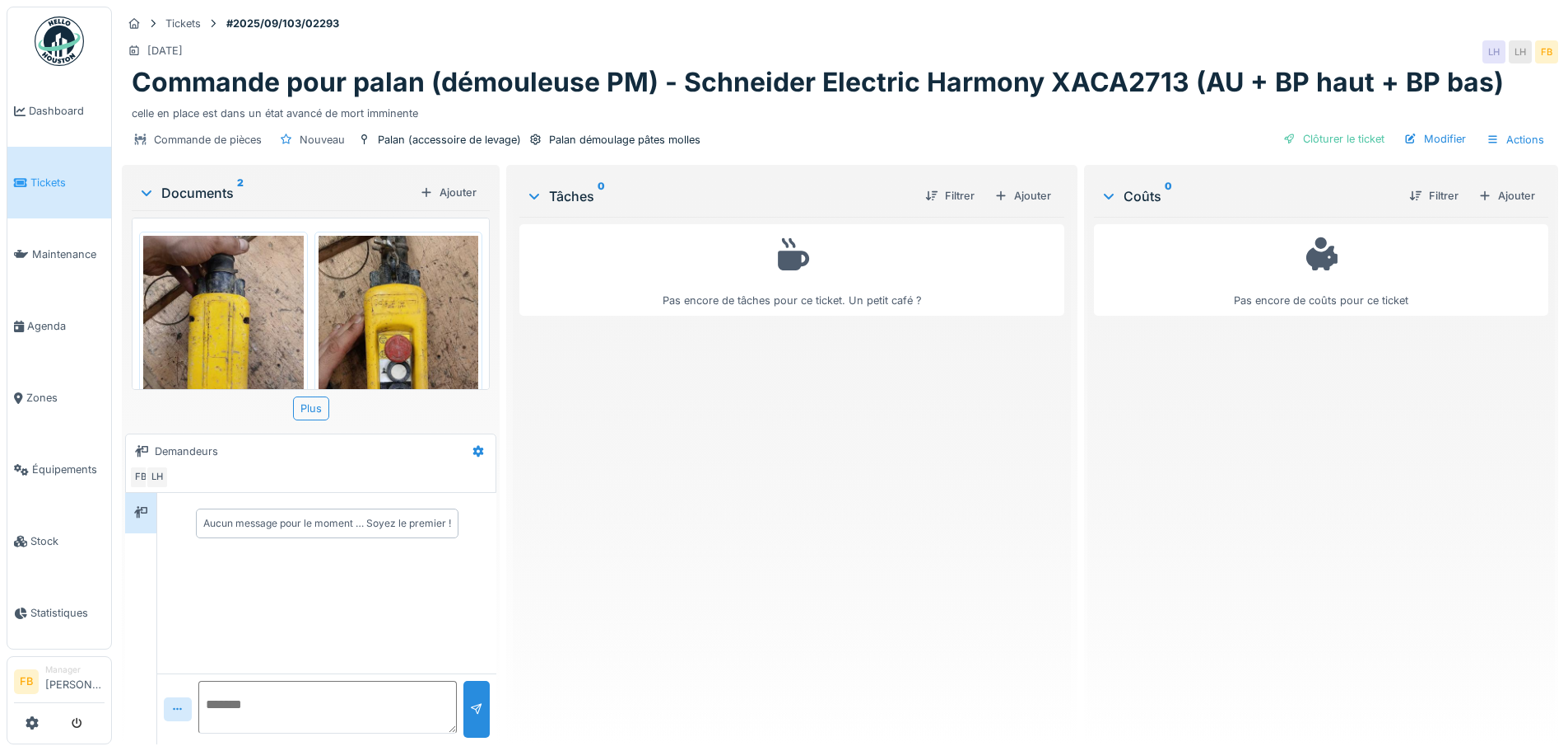
click at [404, 306] on img at bounding box center [399, 343] width 161 height 214
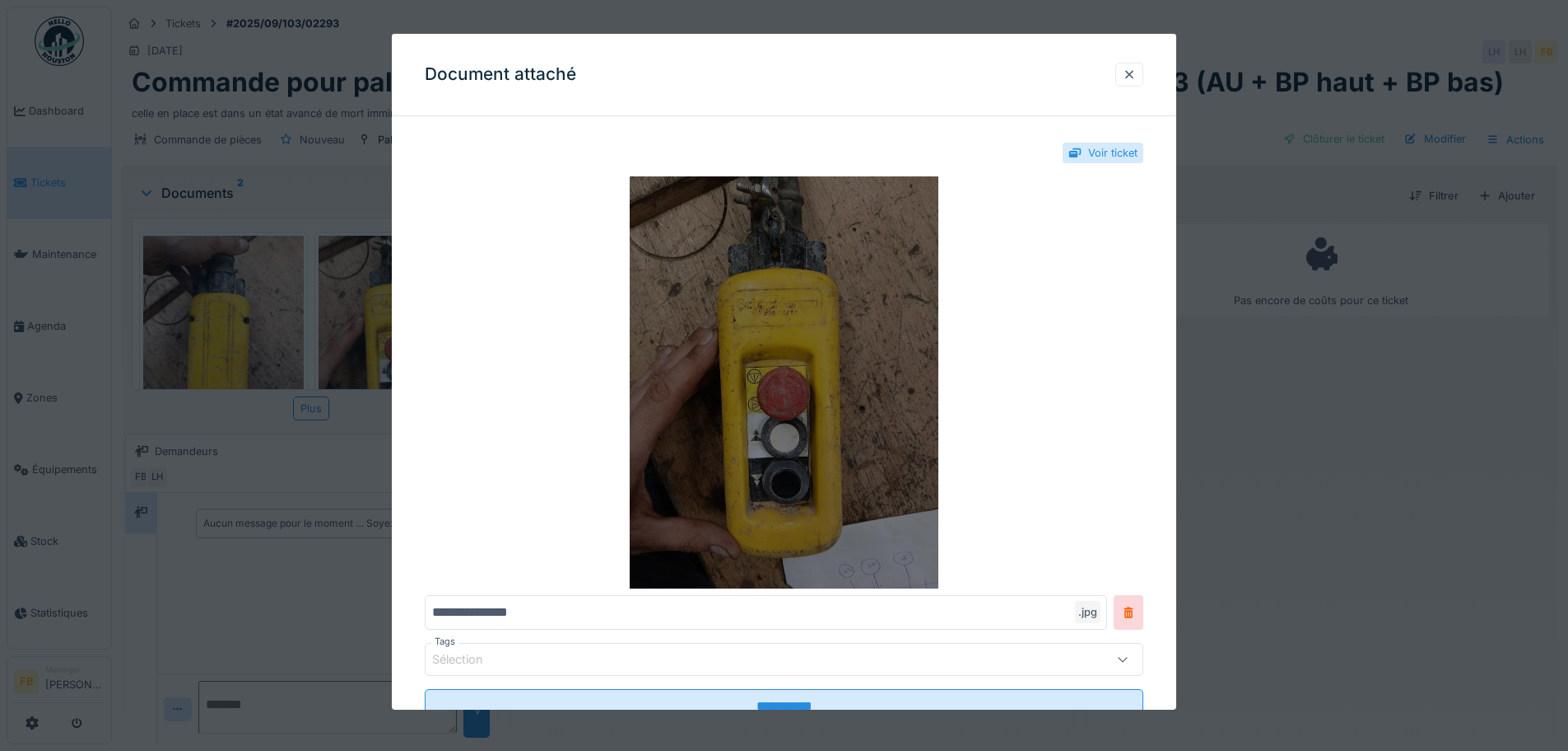
click at [792, 352] on img at bounding box center [784, 382] width 719 height 412
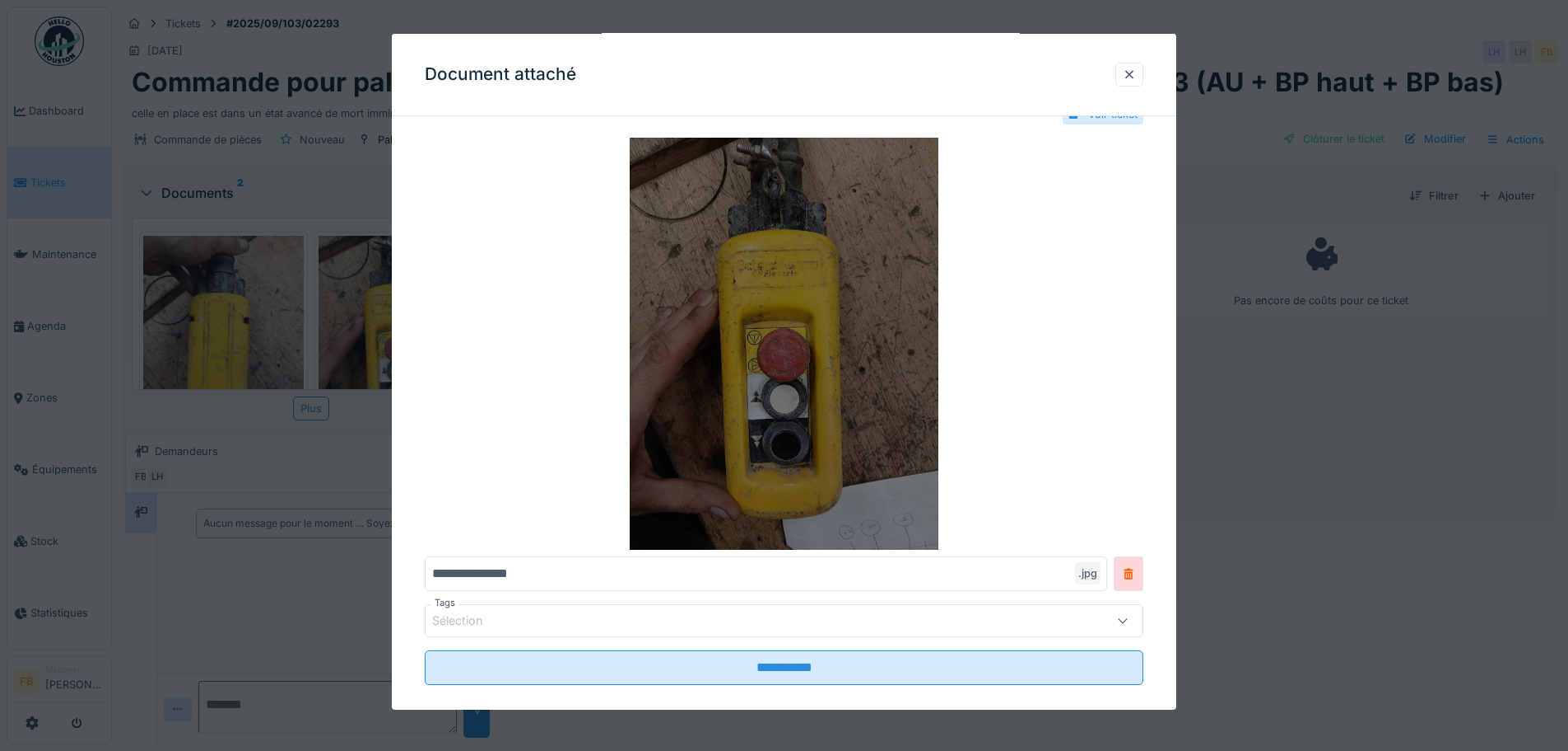
scroll to position [60, 0]
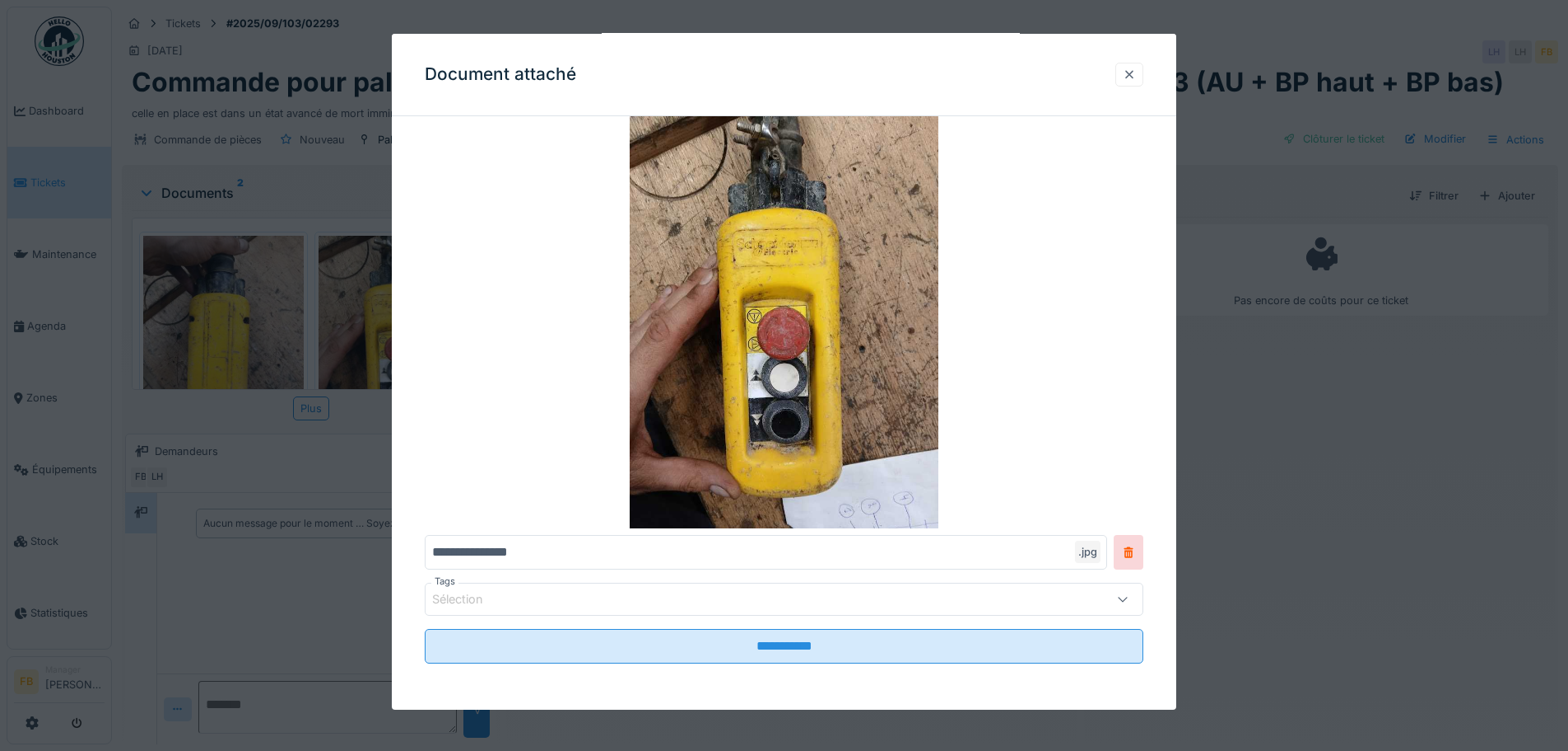
click at [1143, 72] on div at bounding box center [1129, 75] width 28 height 24
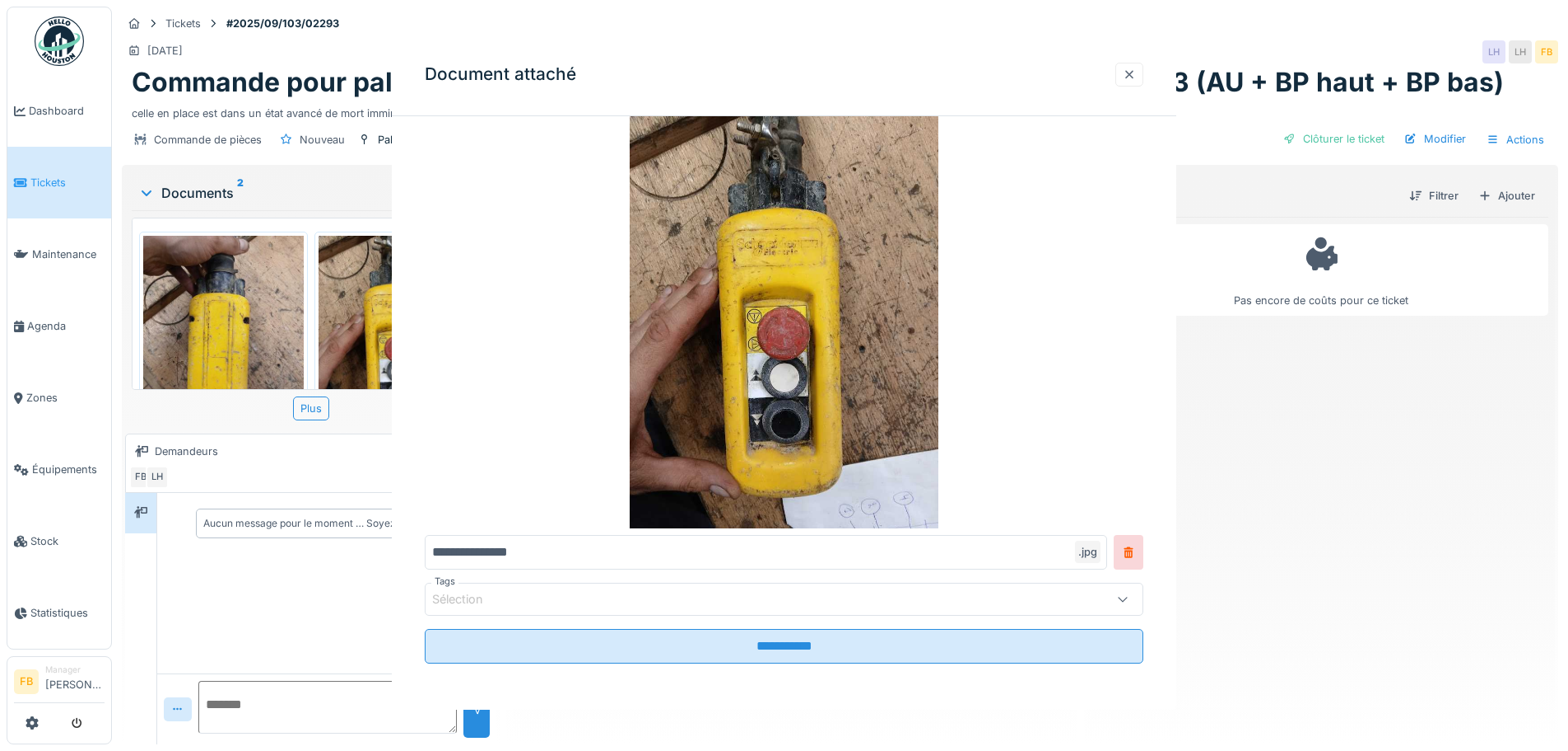
scroll to position [0, 0]
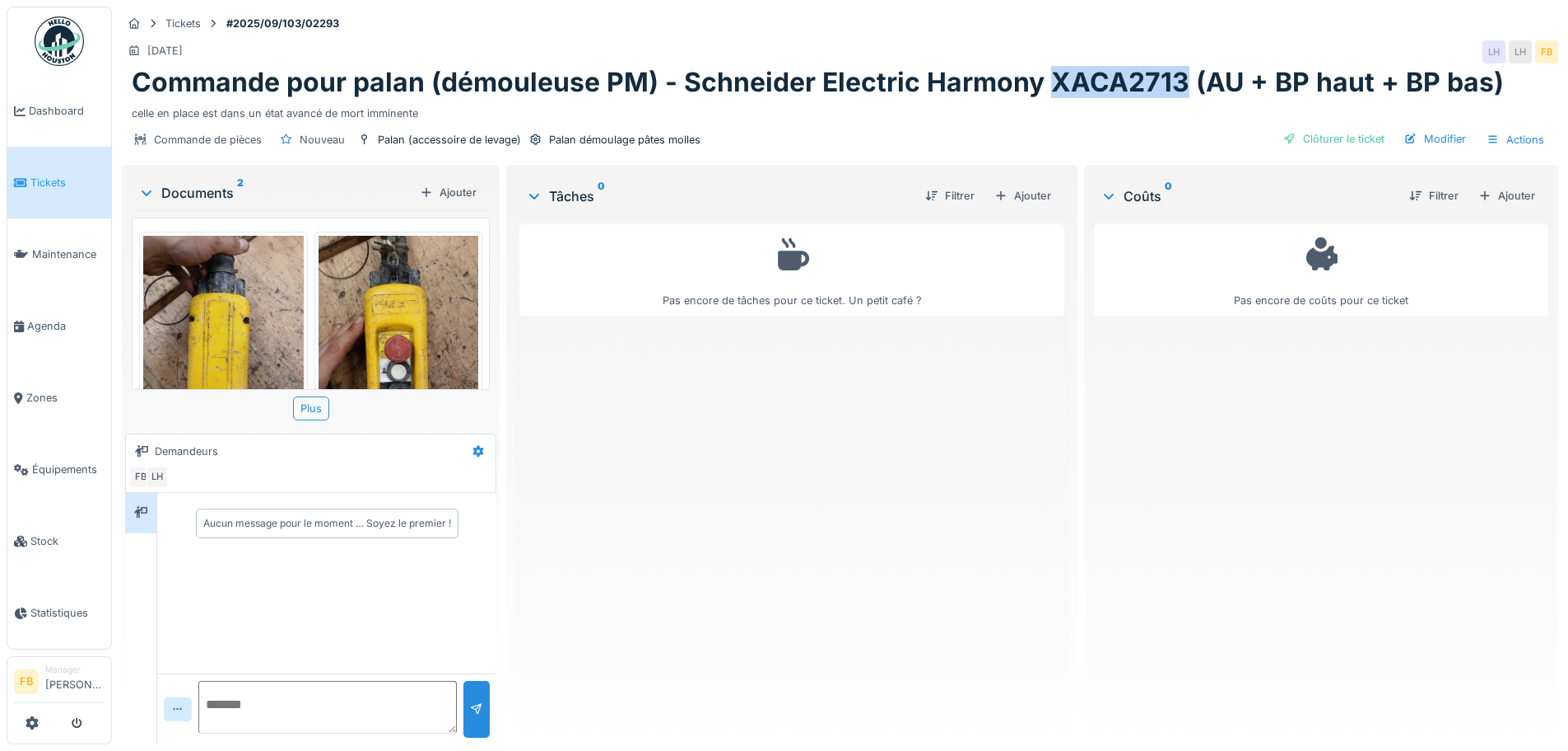
drag, startPoint x: 1174, startPoint y: 80, endPoint x: 1047, endPoint y: 86, distance: 127.1
click at [1047, 86] on h1 "Commande pour palan (démouleuse PM) - Schneider Electric Harmony XACA2713 (AU +…" at bounding box center [817, 82] width 1372 height 31
copy h1 "XACA2713"
